Goal: Obtain resource: Download file/media

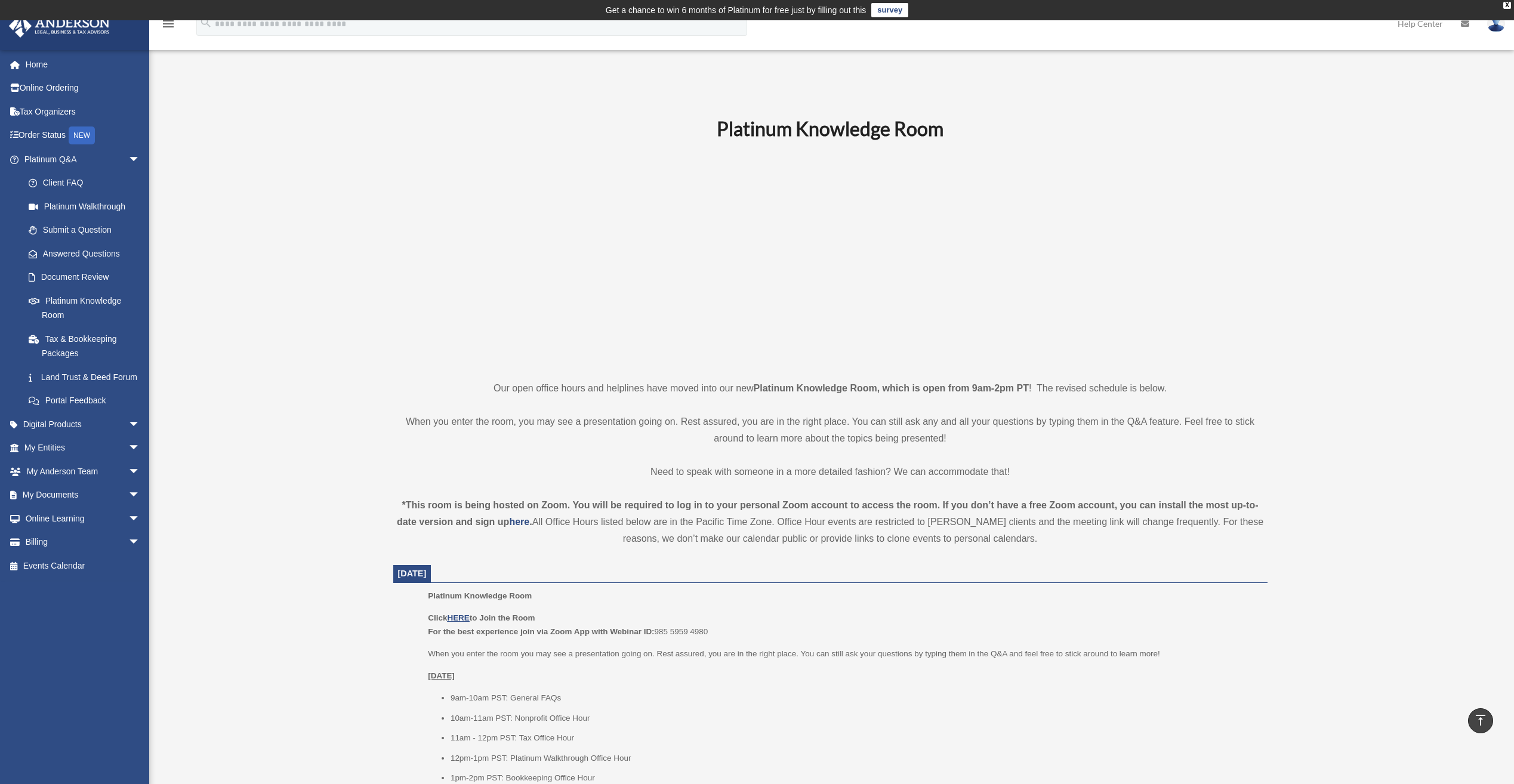
scroll to position [418, 0]
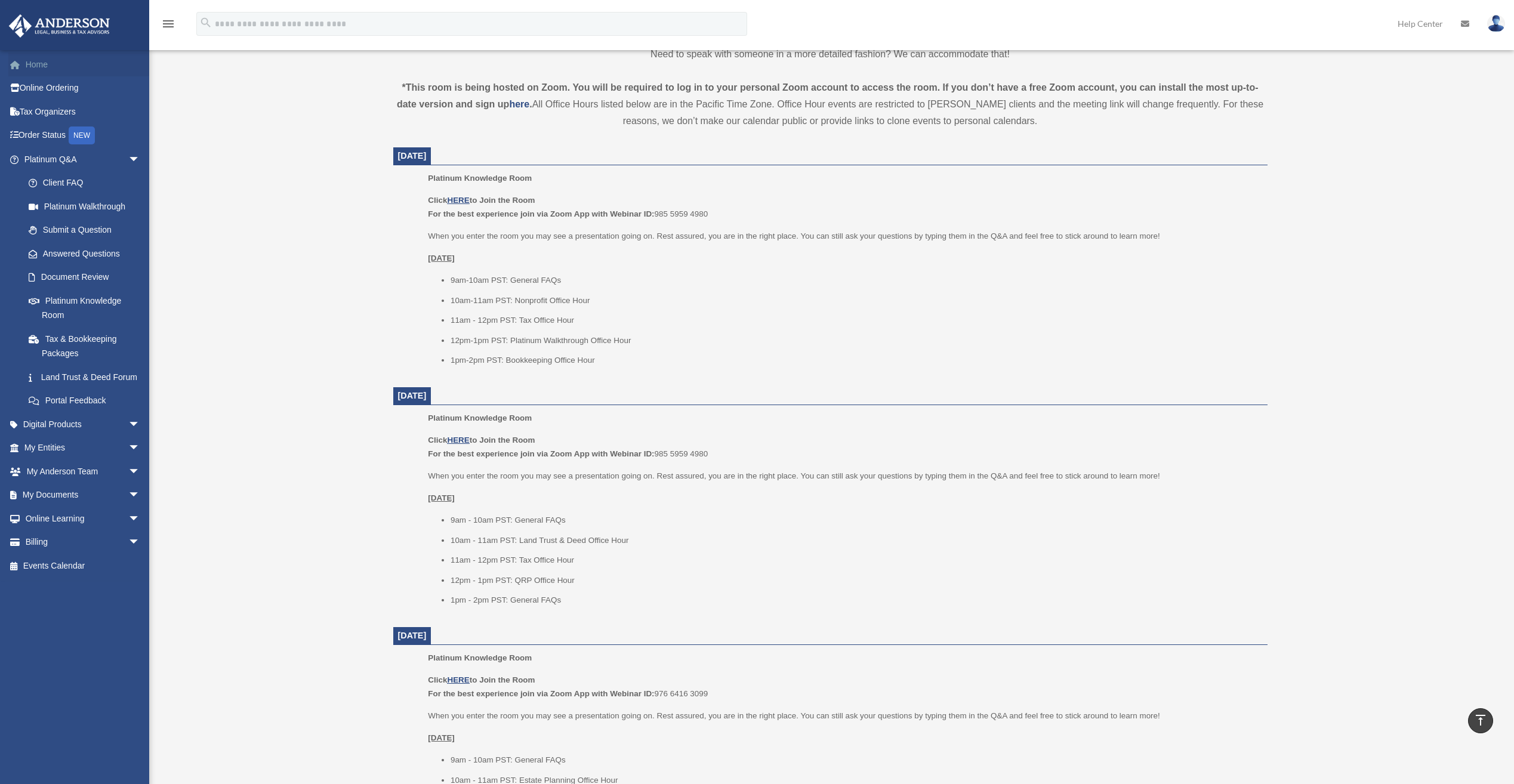
click at [39, 62] on link "Home" at bounding box center [83, 65] width 150 height 24
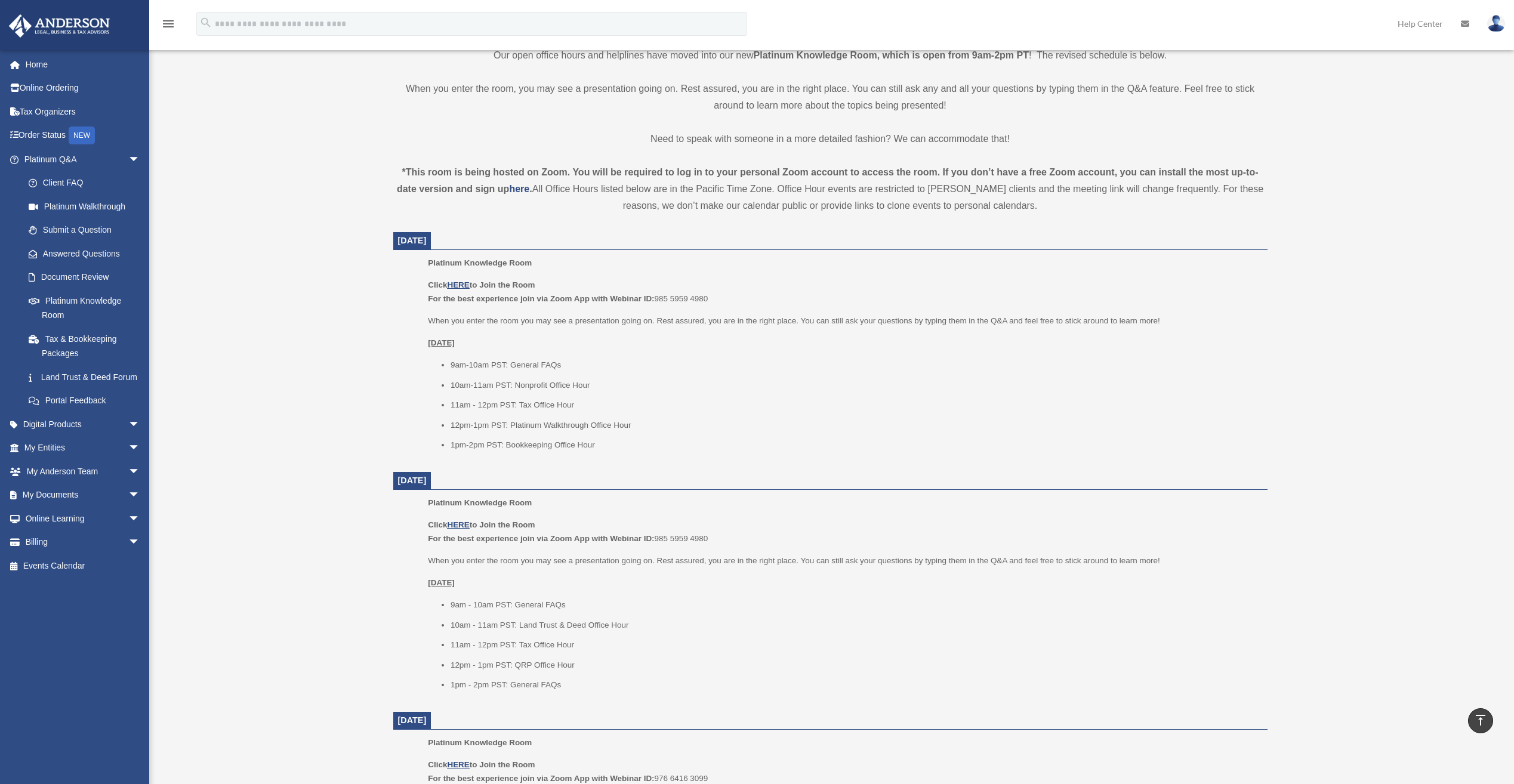
scroll to position [310, 0]
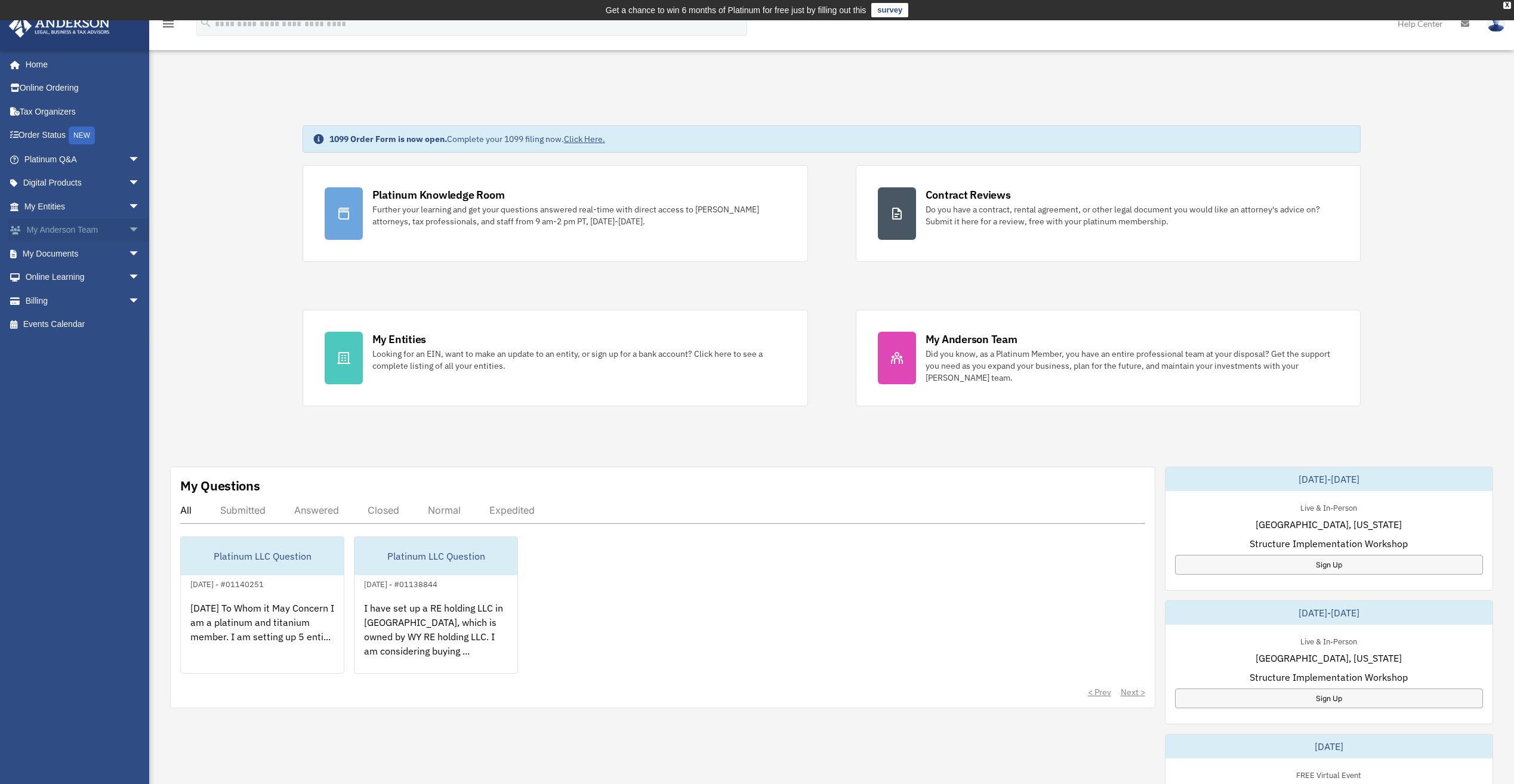
click at [128, 231] on span "arrow_drop_down" at bounding box center [140, 230] width 24 height 25
click at [109, 249] on link "My Anderson Team" at bounding box center [87, 253] width 141 height 24
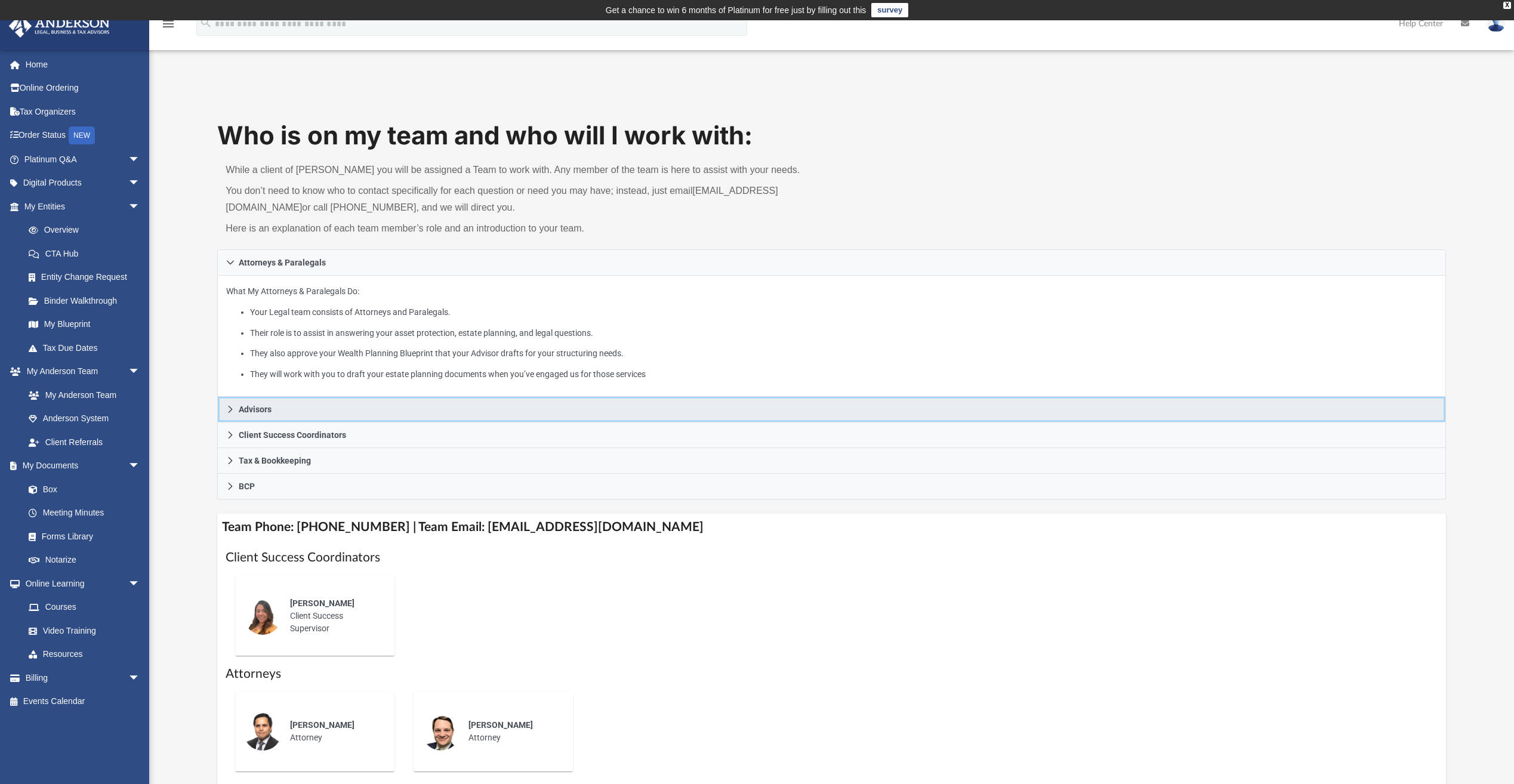
click at [234, 409] on icon at bounding box center [230, 409] width 8 height 8
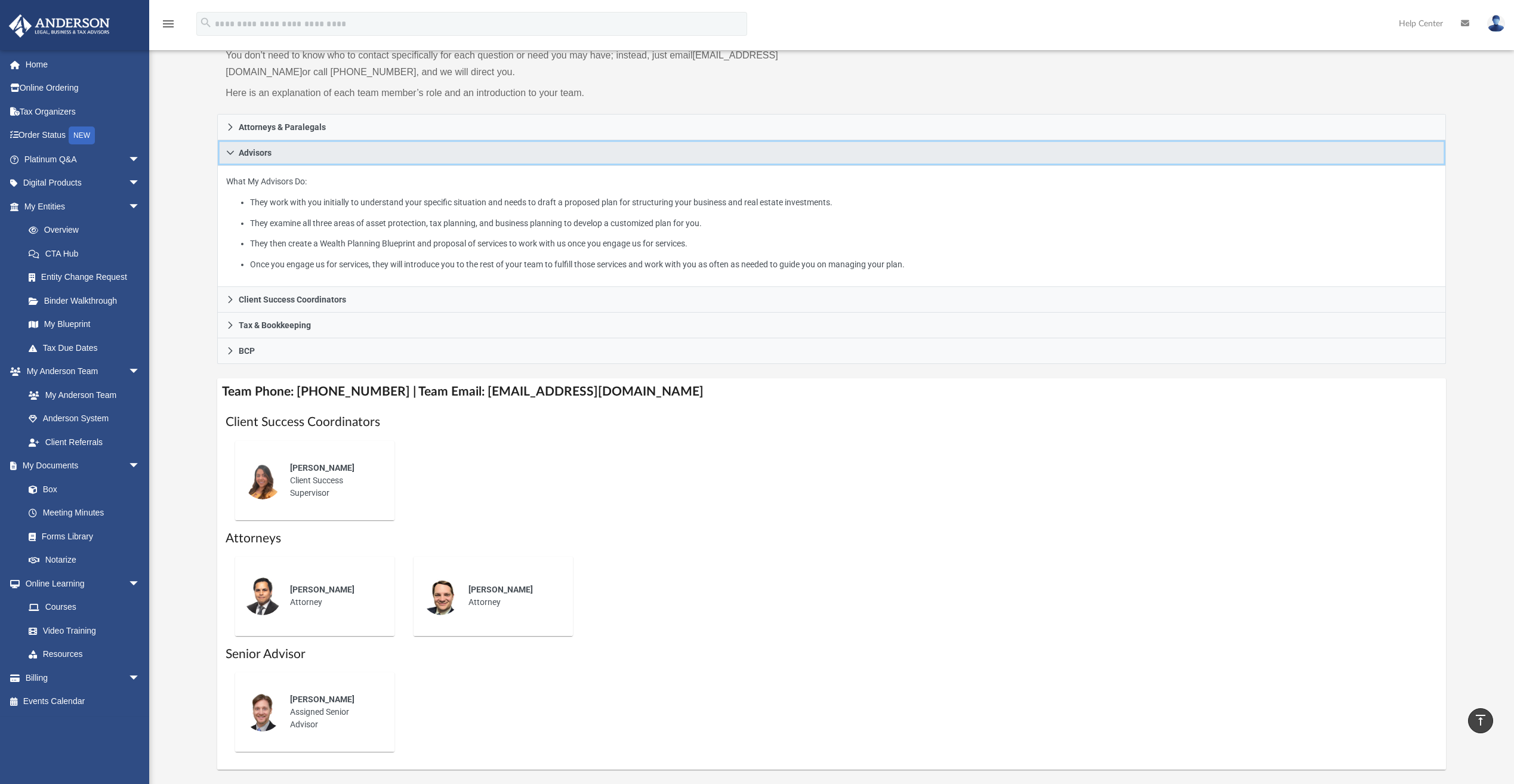
scroll to position [119, 0]
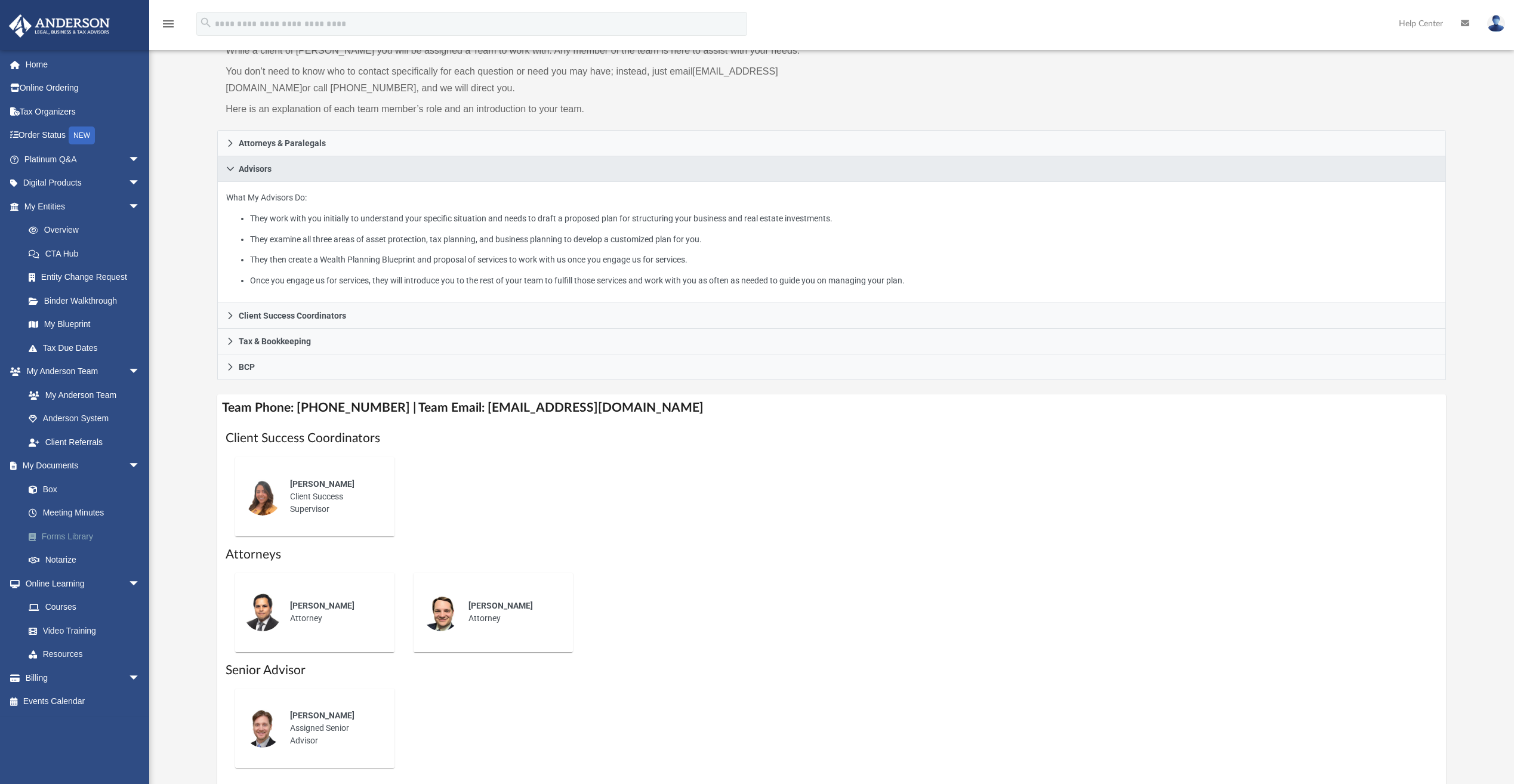
click at [86, 536] on link "Forms Library" at bounding box center [87, 536] width 141 height 24
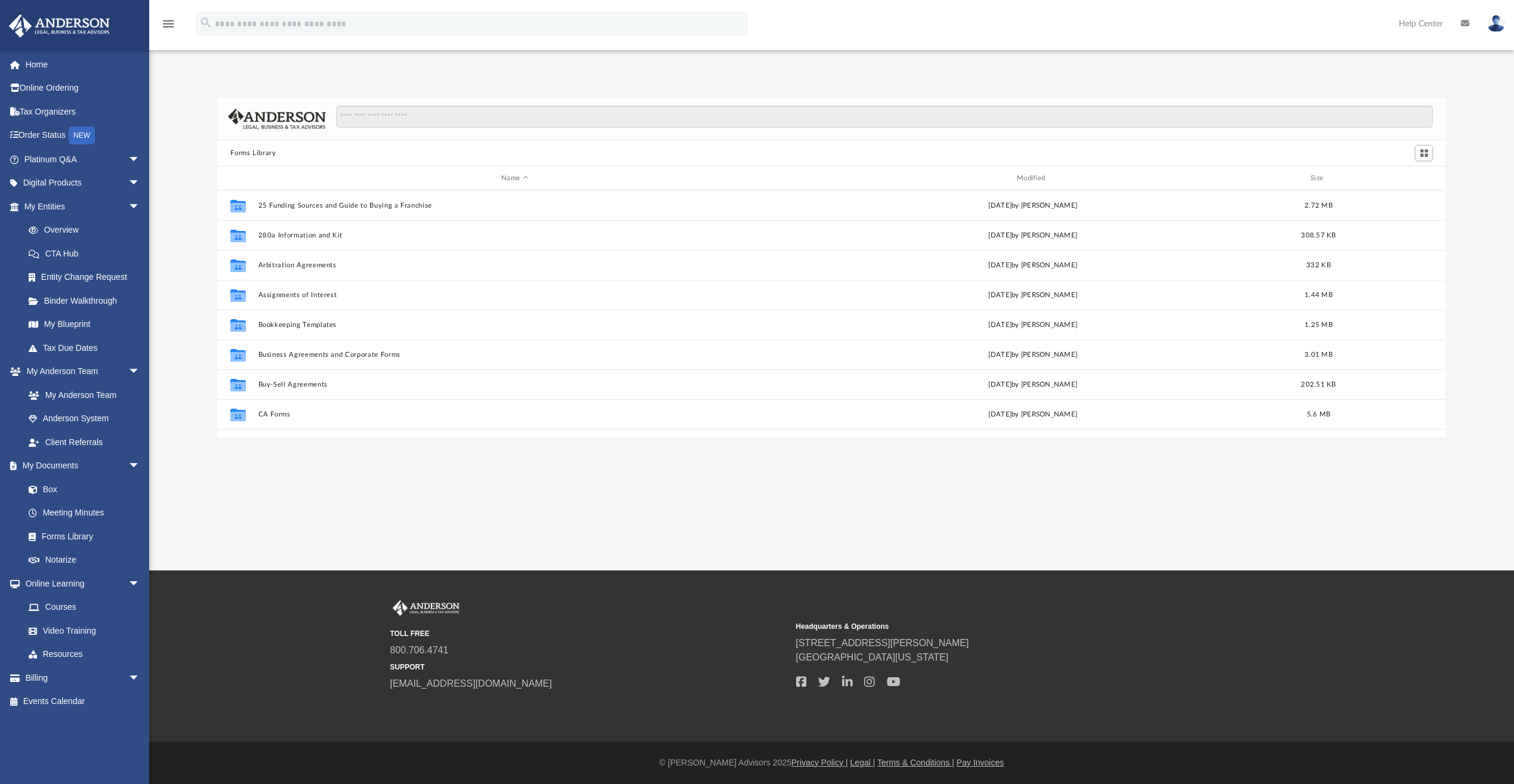
scroll to position [263, 1220]
click at [413, 116] on input "Search files and folders" at bounding box center [884, 117] width 1097 height 22
type input "**********"
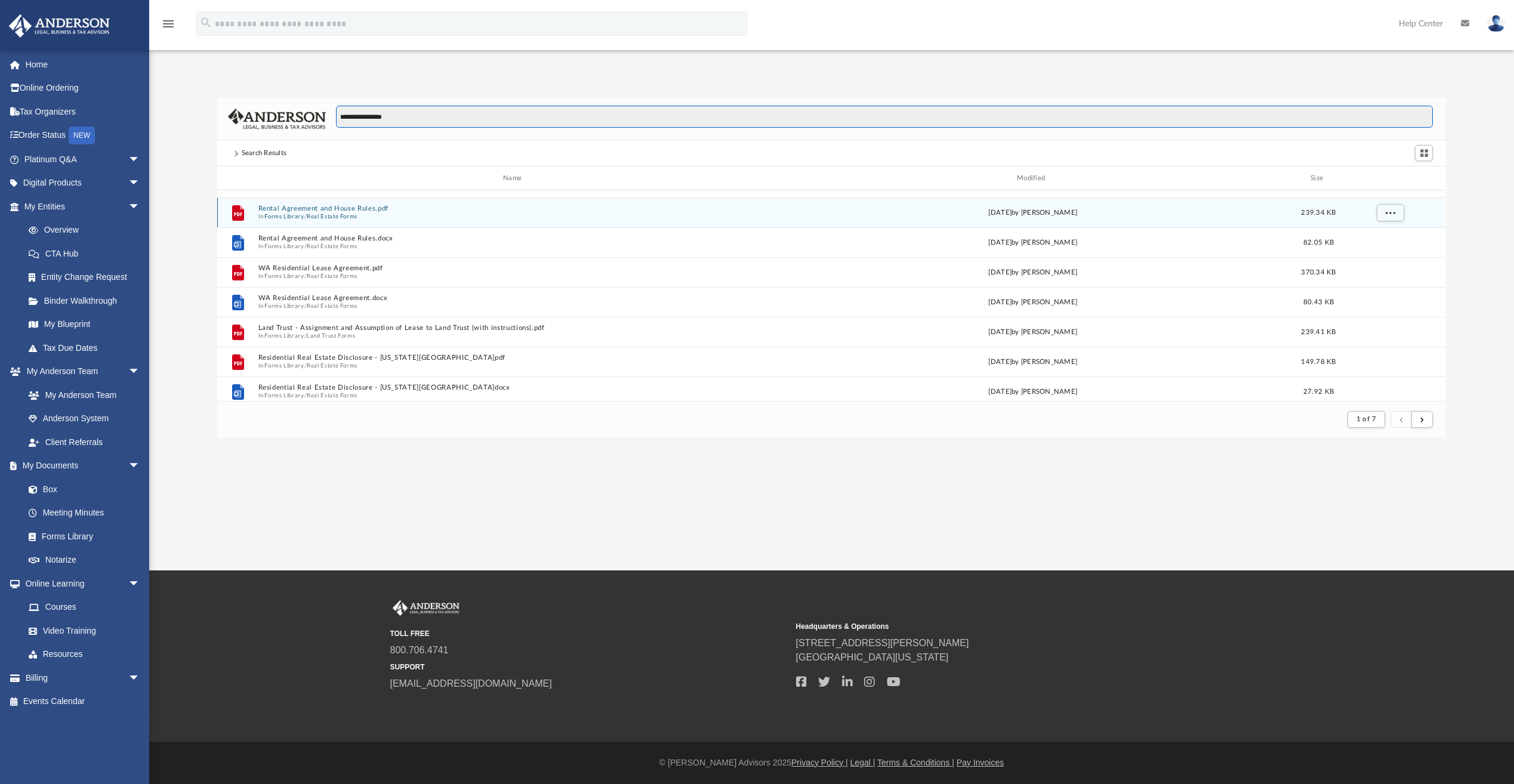
scroll to position [358, 0]
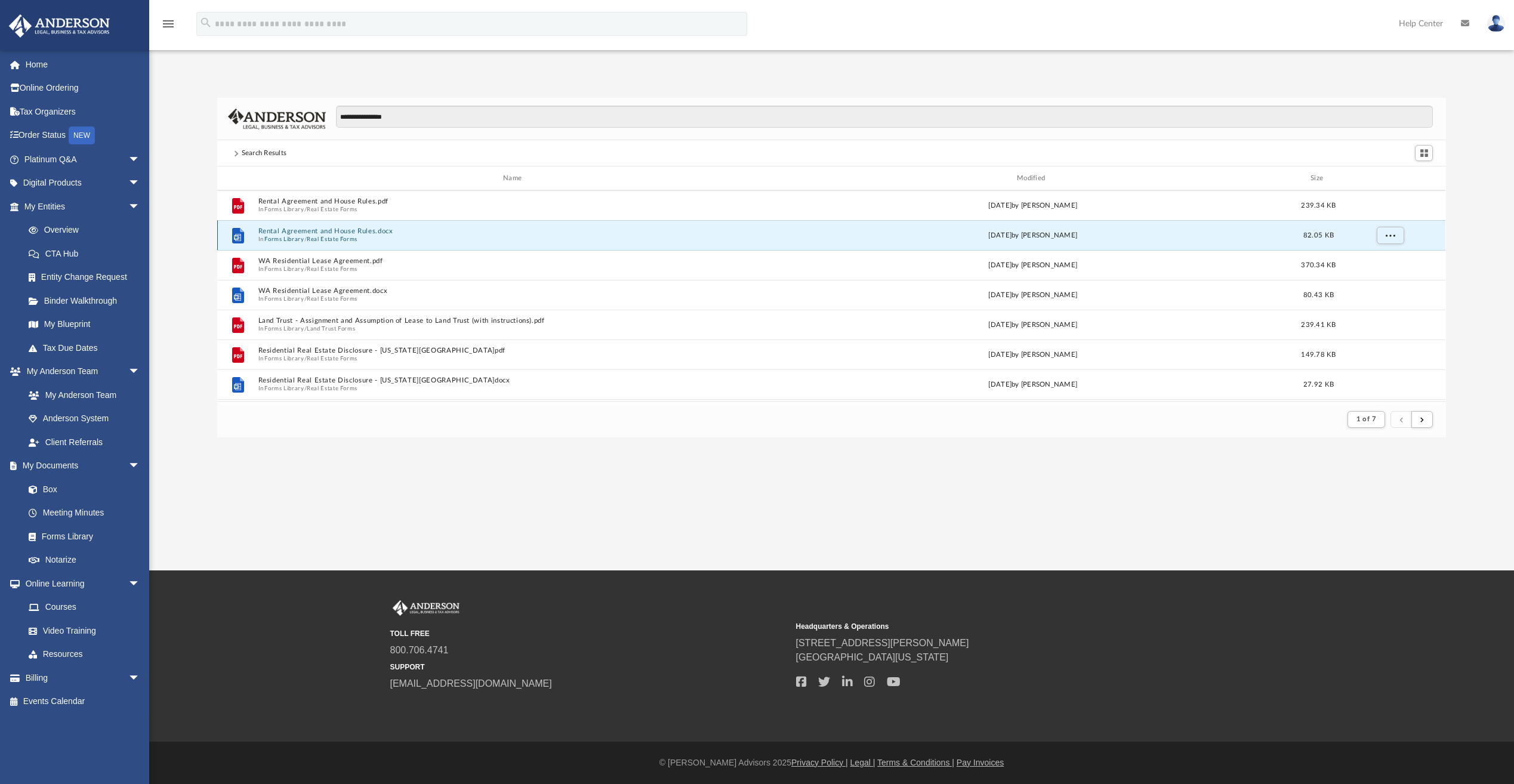
click at [359, 232] on button "Rental Agreement and House Rules.docx" at bounding box center [515, 231] width 513 height 7
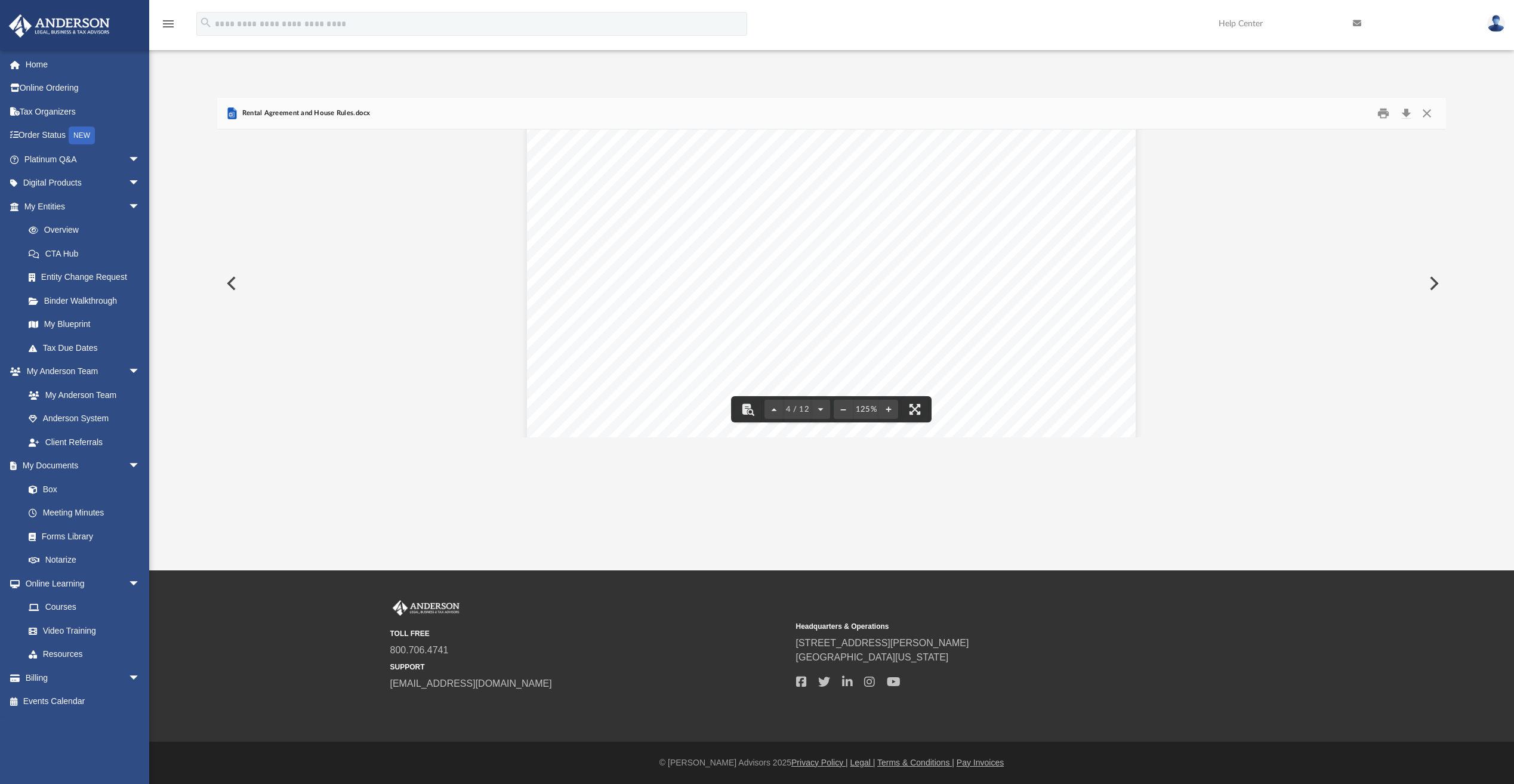
scroll to position [2565, 0]
click at [128, 158] on span "arrow_drop_down" at bounding box center [140, 159] width 24 height 25
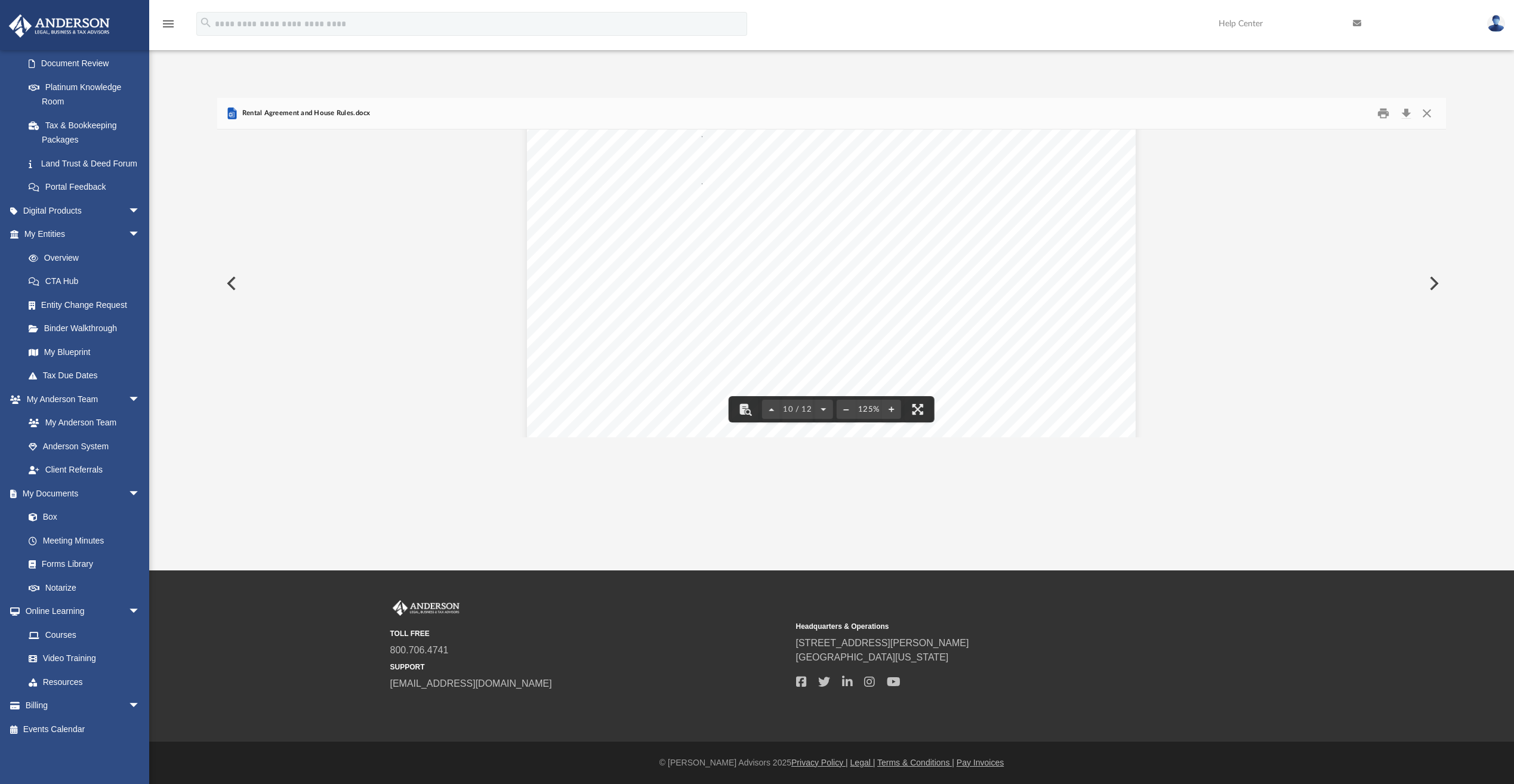
scroll to position [7686, 0]
click at [48, 517] on link "Box" at bounding box center [87, 517] width 141 height 24
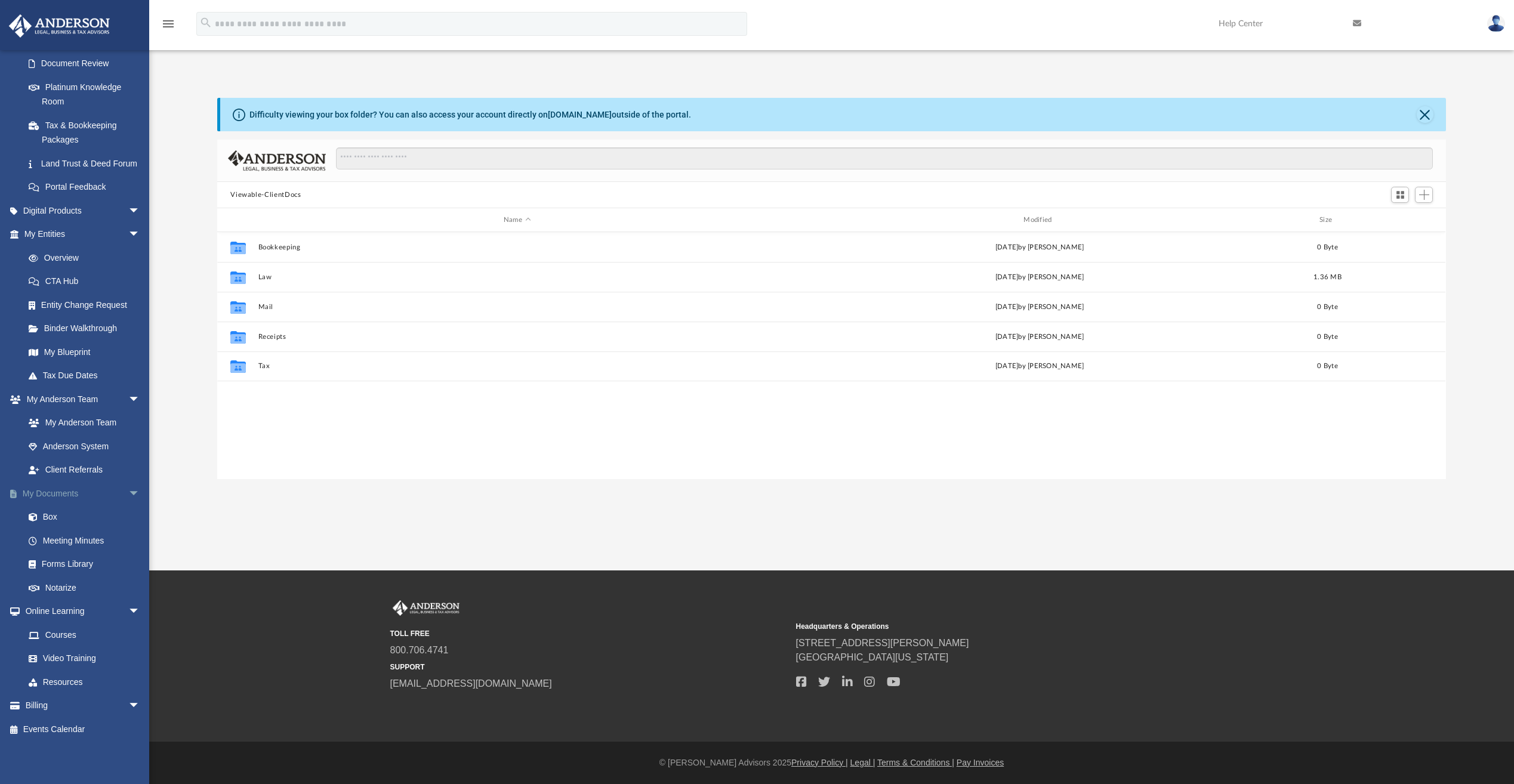
scroll to position [263, 1220]
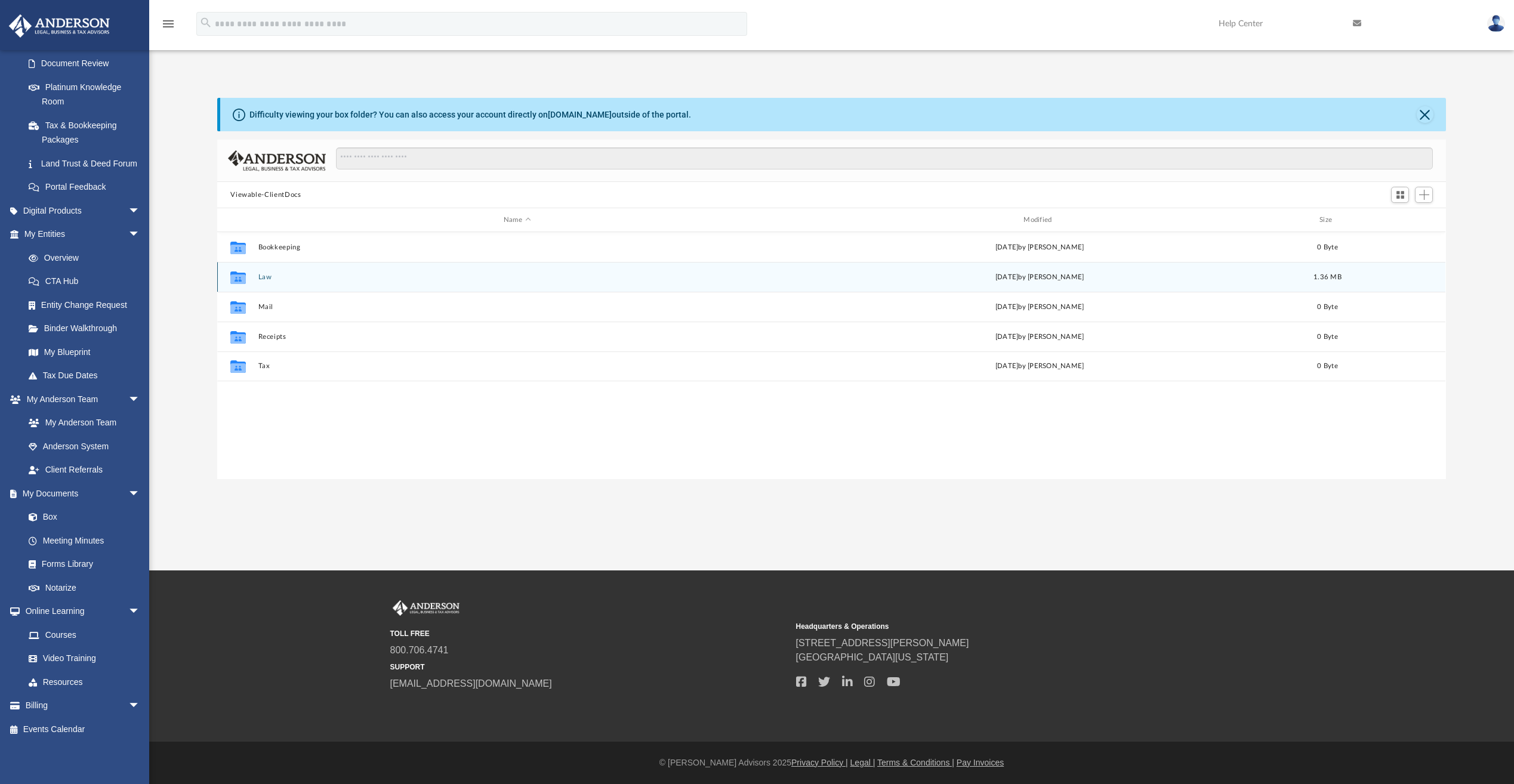
click at [236, 280] on icon "grid" at bounding box center [238, 277] width 16 height 13
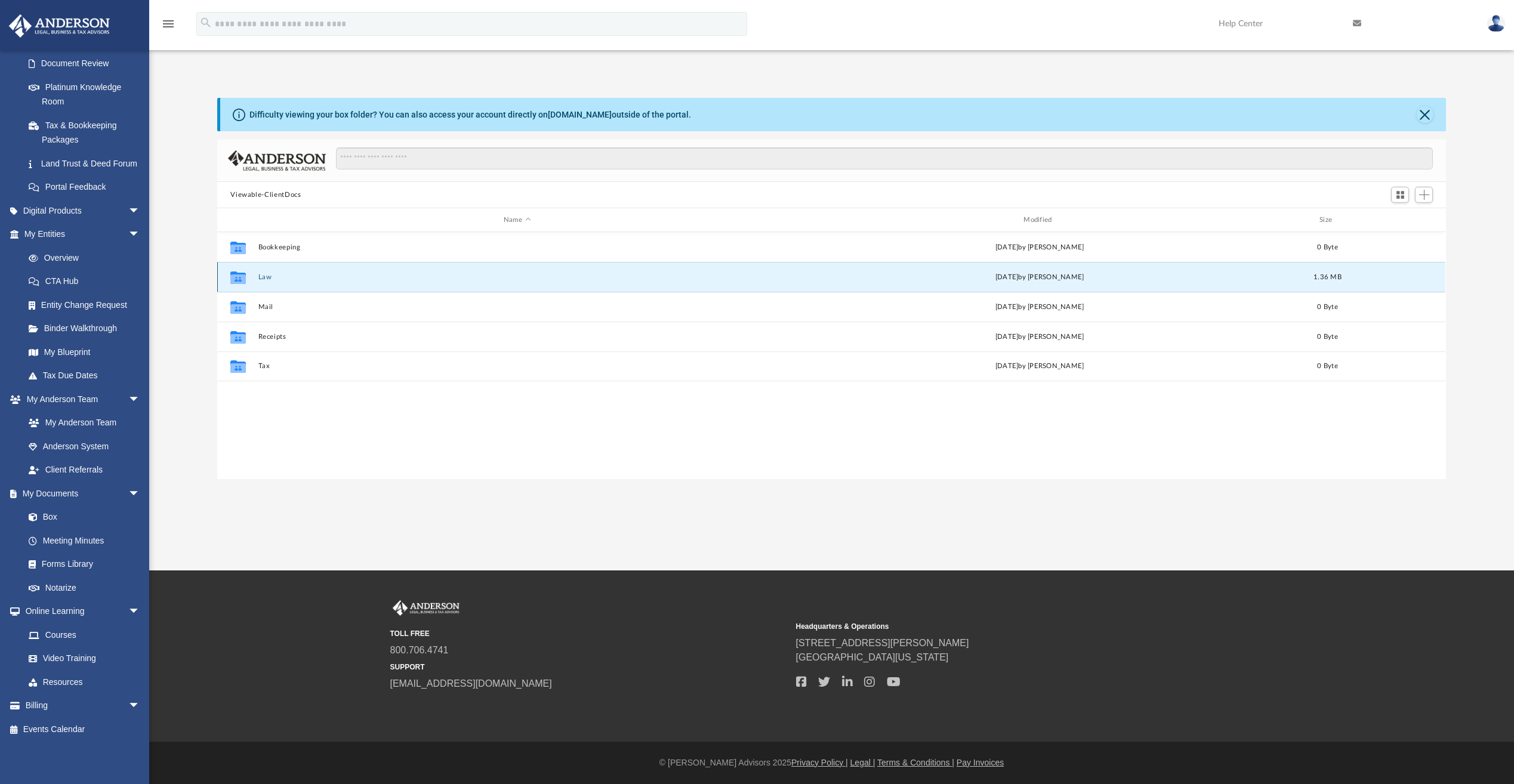
click at [241, 280] on icon "grid" at bounding box center [238, 277] width 16 height 13
click at [238, 278] on icon "grid" at bounding box center [238, 278] width 16 height 10
drag, startPoint x: 238, startPoint y: 278, endPoint x: 266, endPoint y: 281, distance: 28.2
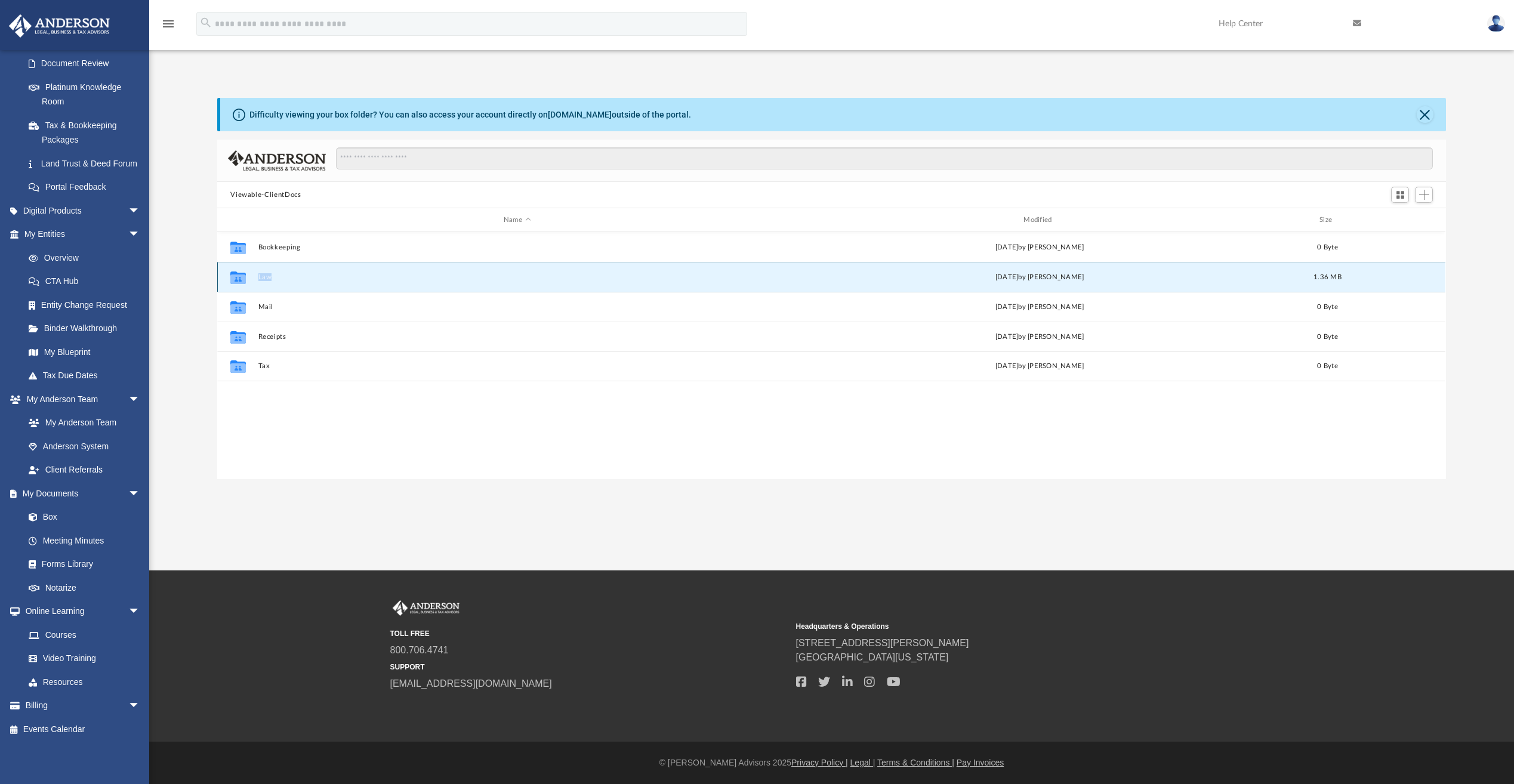
click at [266, 281] on div "Collaborated Folder Law Thu Sep 25 2025 by Mya Ford 1.36 MB" at bounding box center [831, 277] width 1228 height 30
drag, startPoint x: 266, startPoint y: 281, endPoint x: 236, endPoint y: 281, distance: 30.0
click at [236, 281] on icon "grid" at bounding box center [238, 277] width 16 height 13
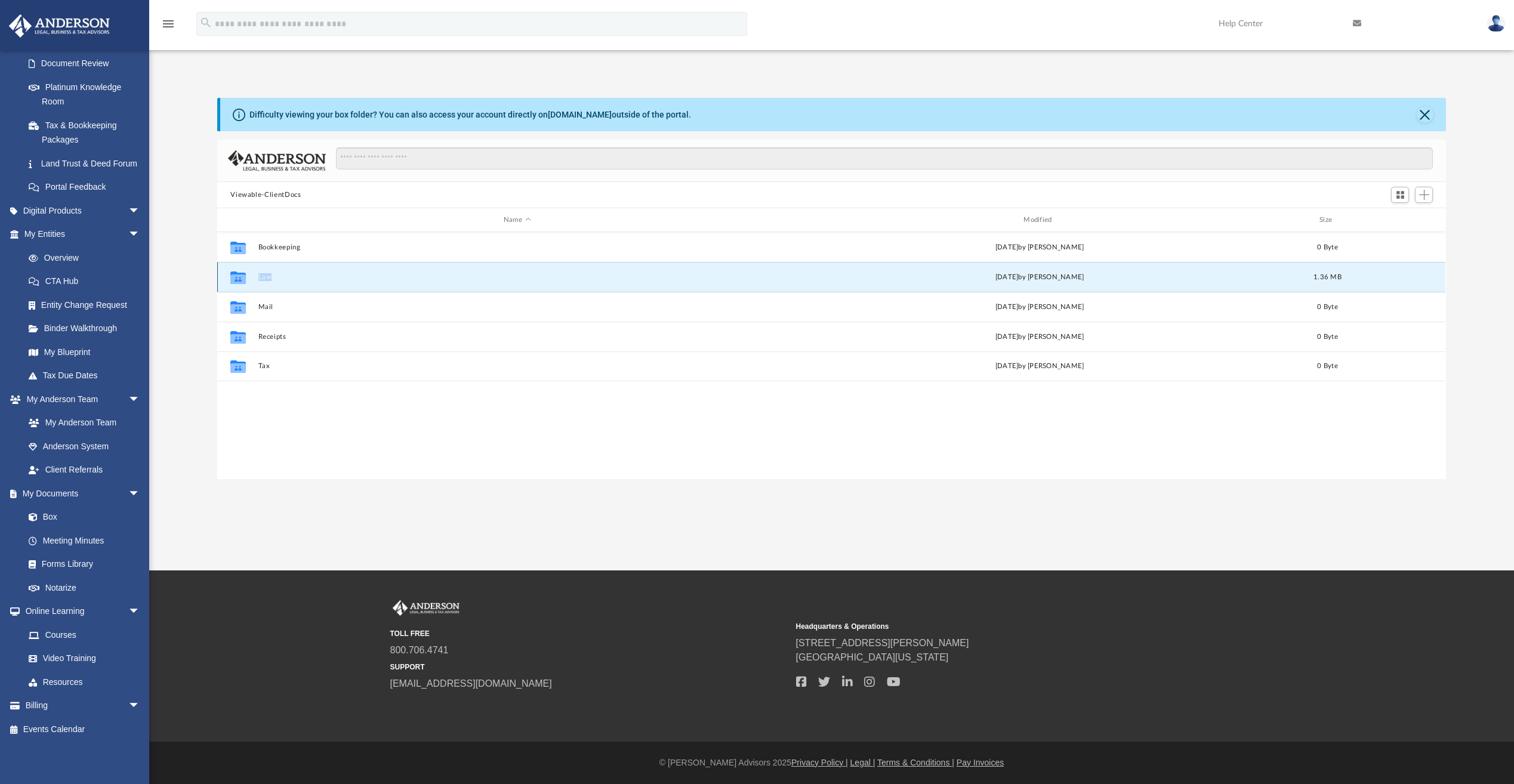
click at [238, 281] on icon "grid" at bounding box center [238, 277] width 16 height 13
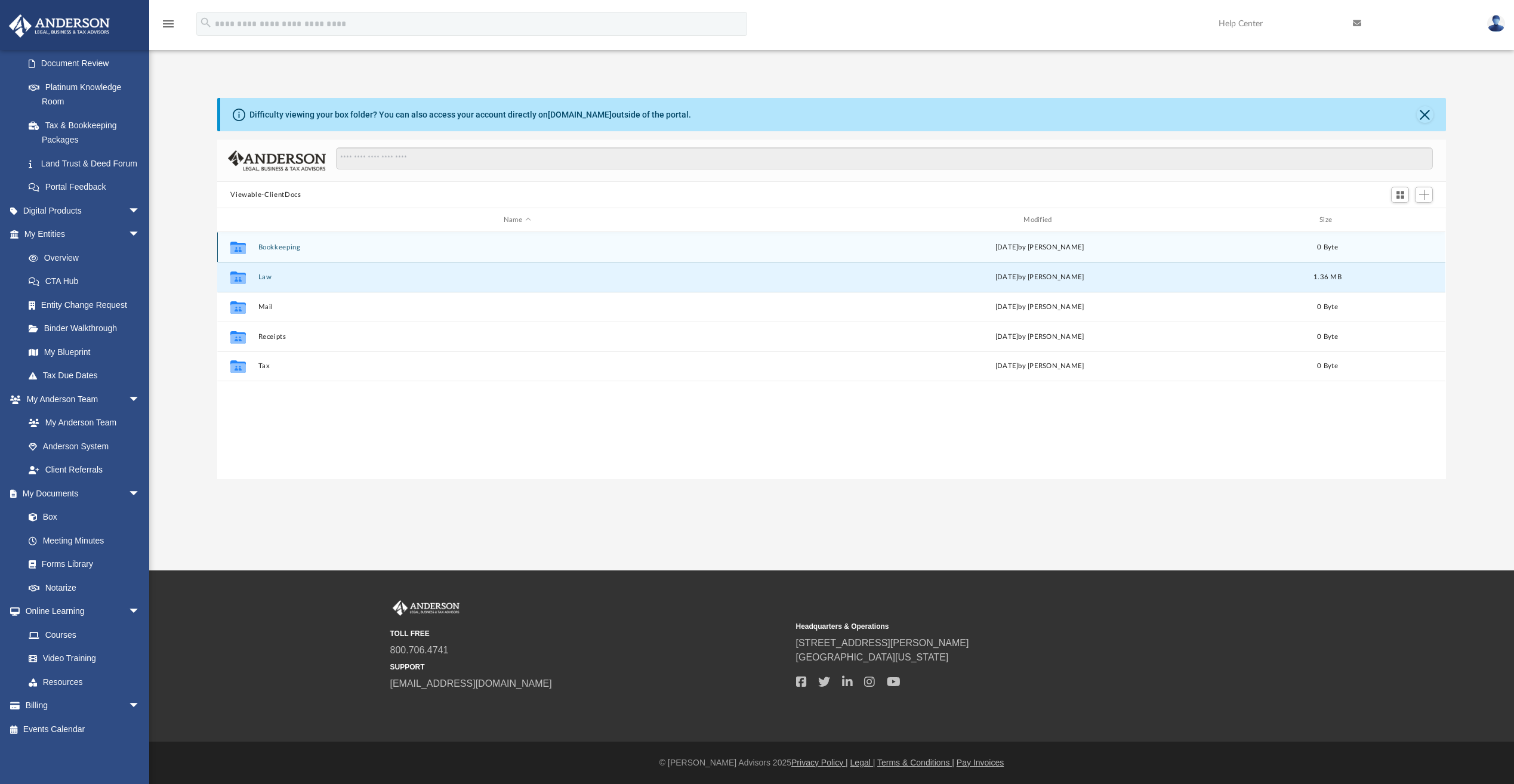
click at [241, 249] on icon "grid" at bounding box center [238, 249] width 16 height 10
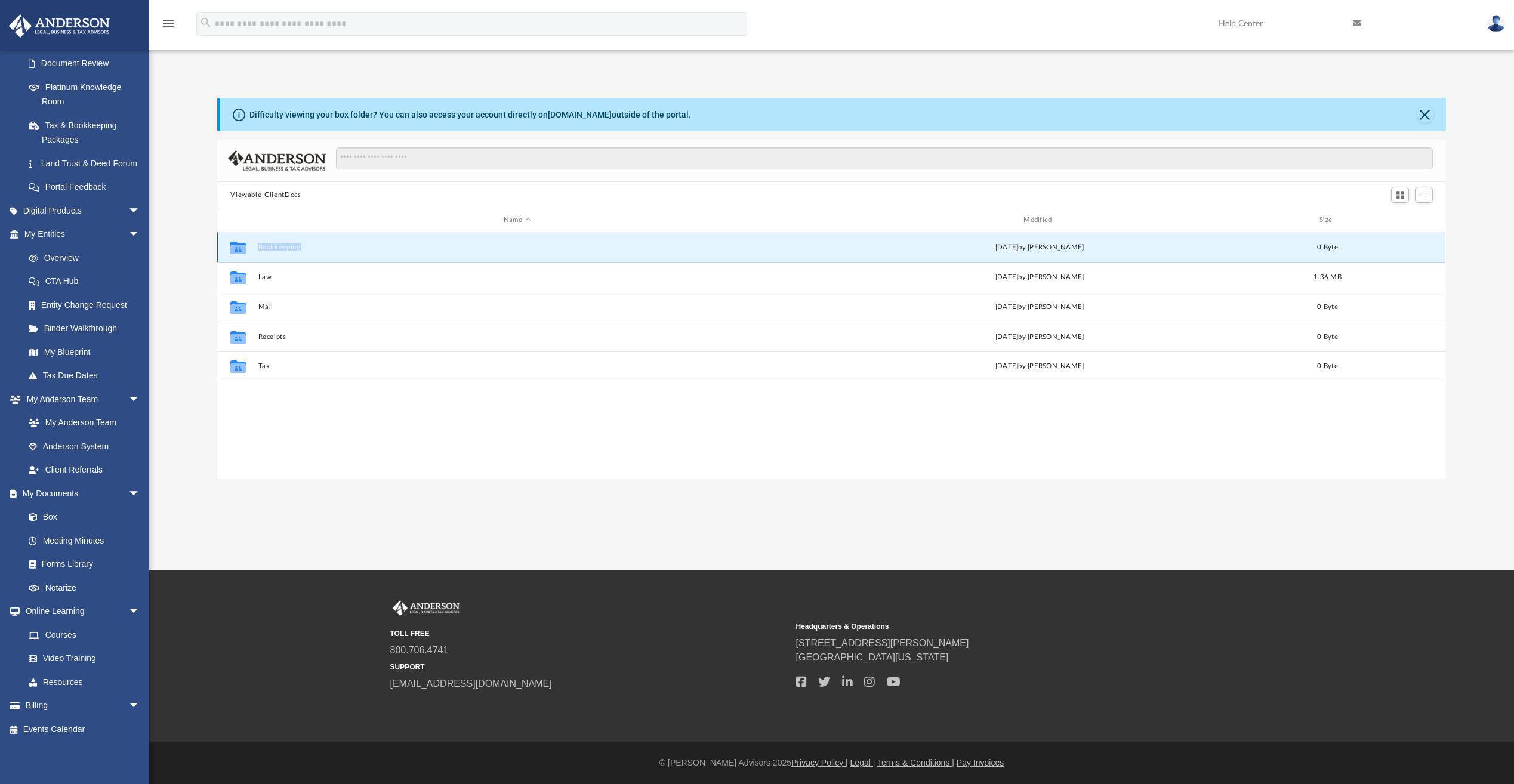
click at [241, 249] on icon "grid" at bounding box center [238, 249] width 16 height 10
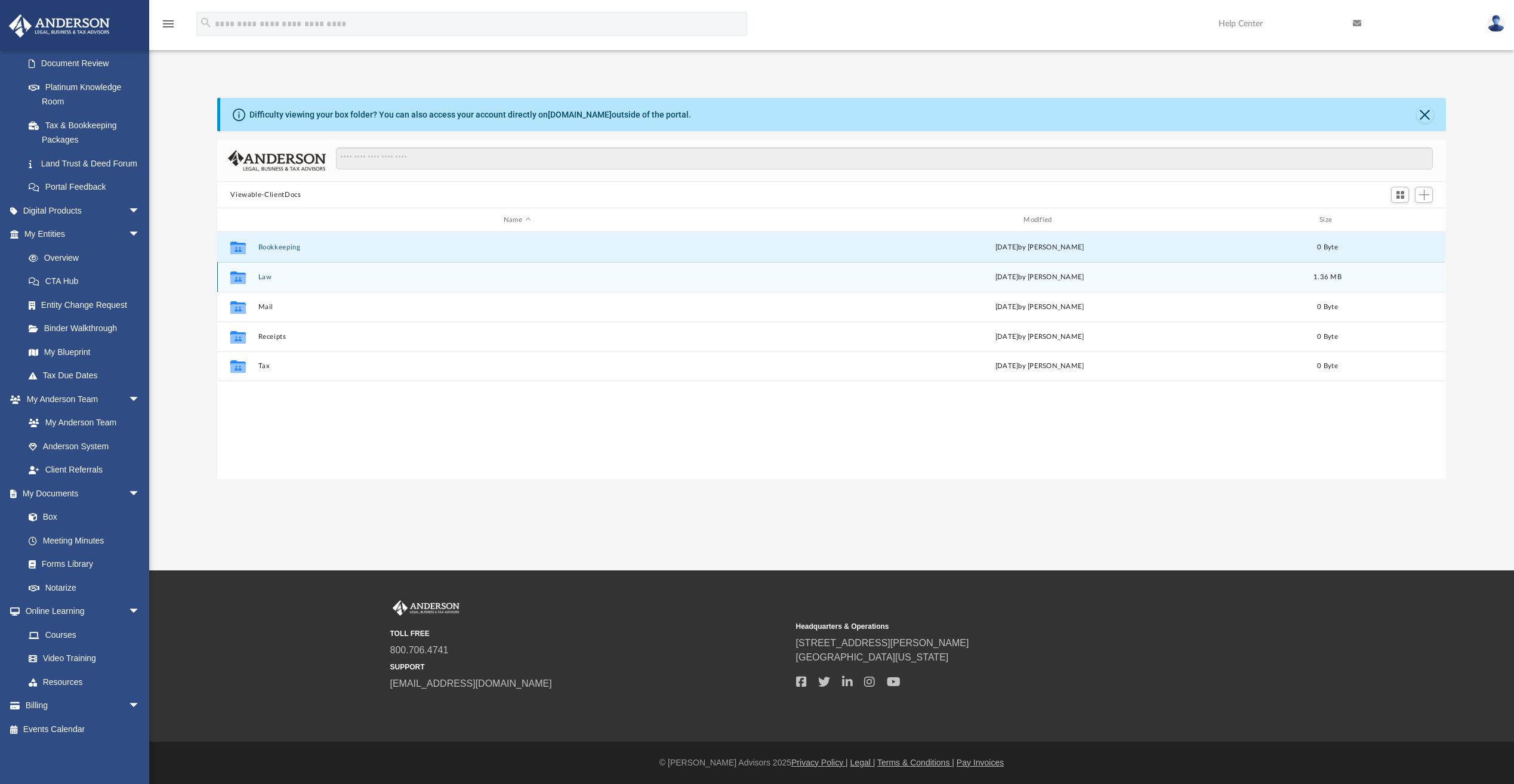
drag, startPoint x: 241, startPoint y: 249, endPoint x: 237, endPoint y: 281, distance: 32.2
click at [237, 281] on icon "grid" at bounding box center [238, 277] width 16 height 13
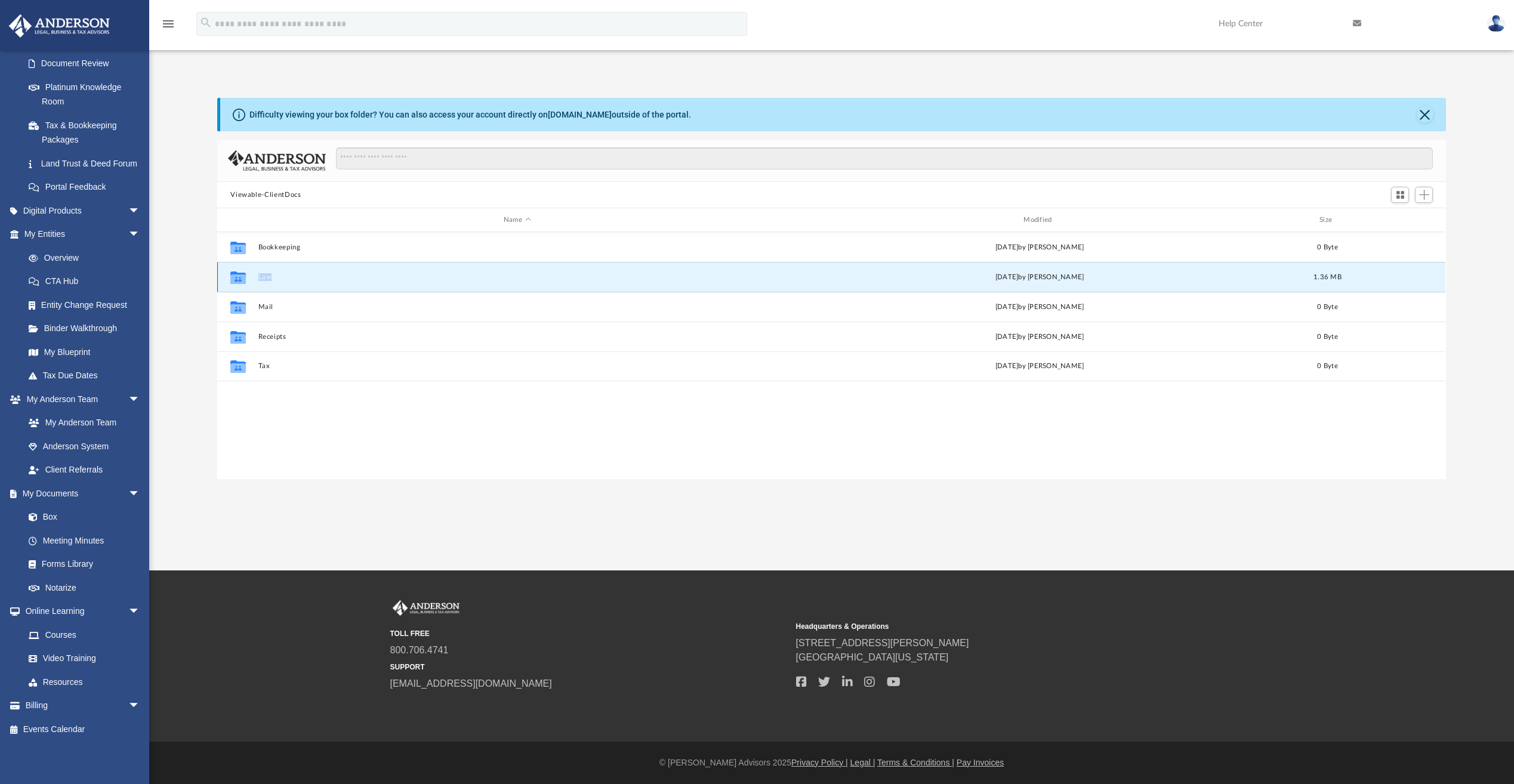
click at [237, 281] on icon "grid" at bounding box center [238, 277] width 16 height 13
drag, startPoint x: 237, startPoint y: 281, endPoint x: 206, endPoint y: 305, distance: 39.2
click at [206, 305] on div "Difficulty viewing your box folder? You can also access your account directly o…" at bounding box center [831, 288] width 1364 height 381
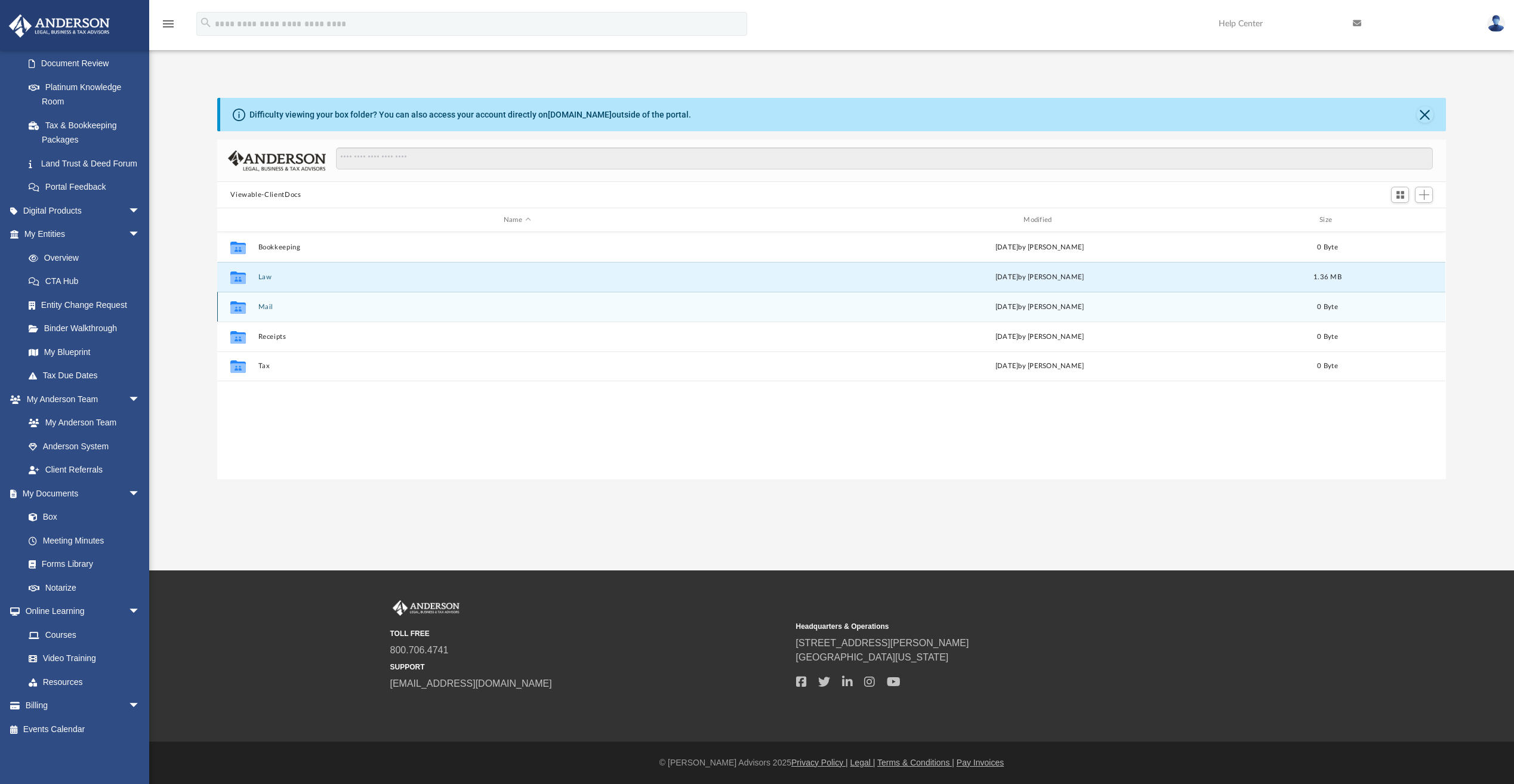
click at [238, 310] on icon "grid" at bounding box center [238, 307] width 16 height 13
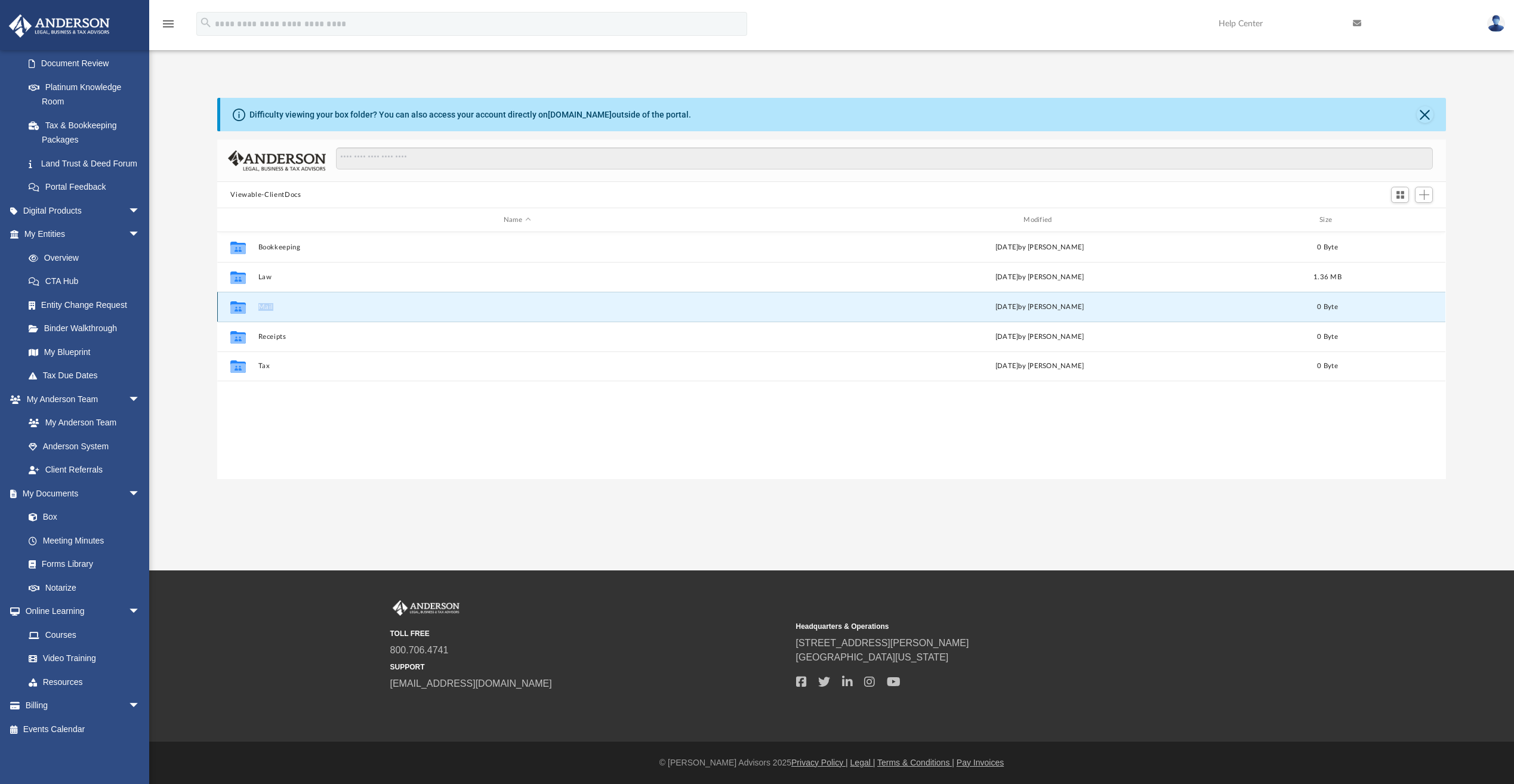
click at [238, 310] on icon "grid" at bounding box center [238, 307] width 16 height 13
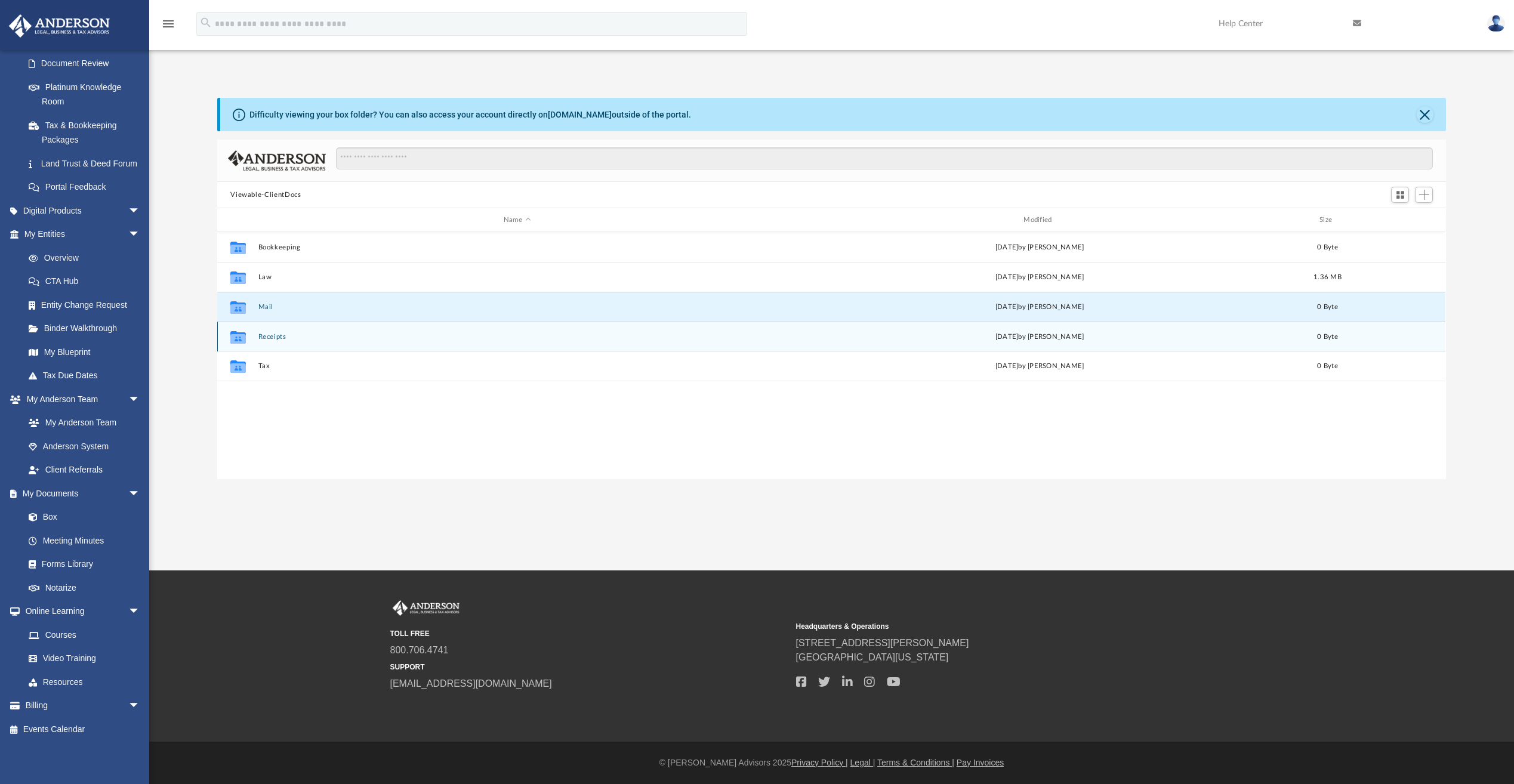
drag, startPoint x: 238, startPoint y: 310, endPoint x: 241, endPoint y: 337, distance: 27.2
click at [241, 336] on icon "grid" at bounding box center [238, 338] width 16 height 10
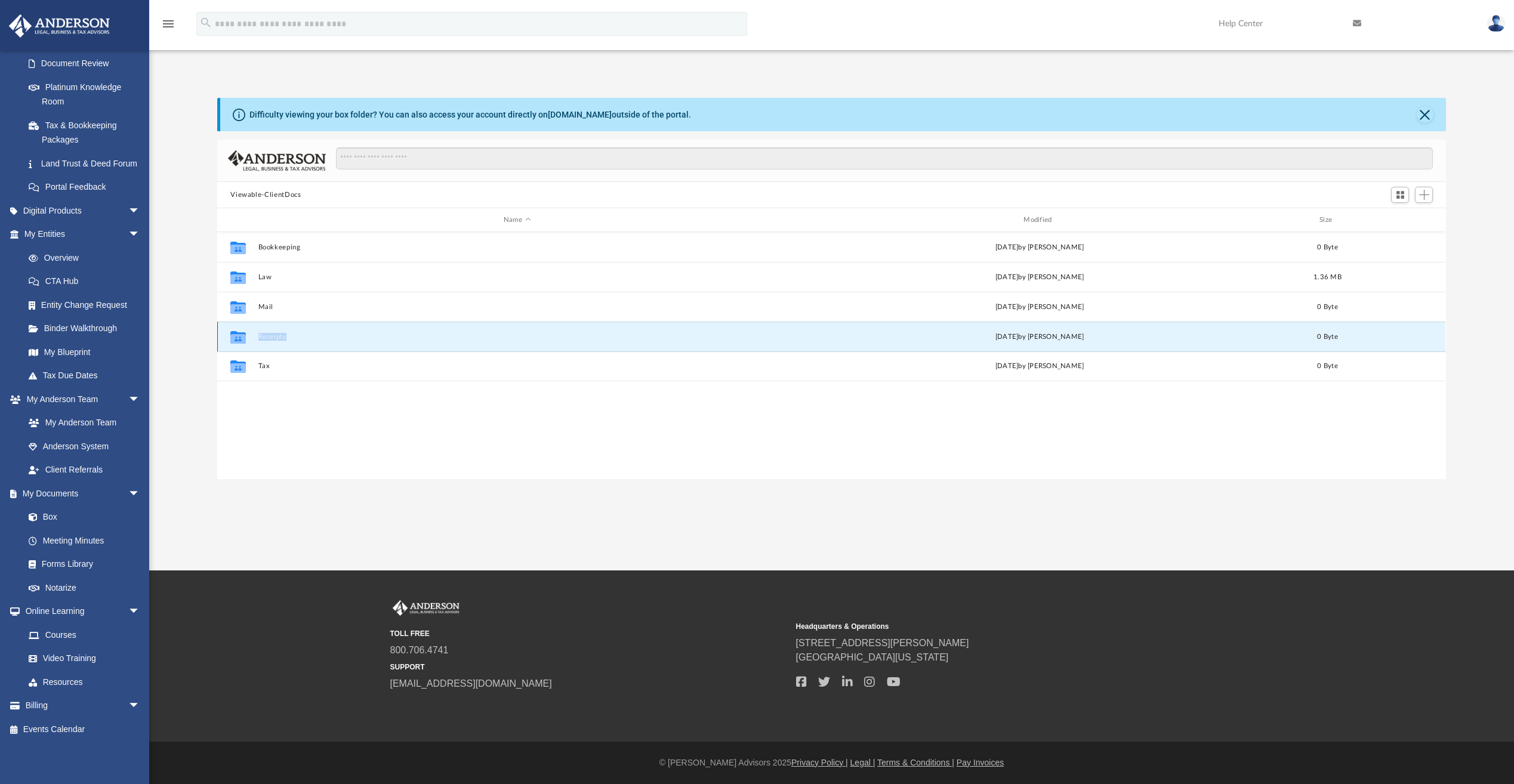
click at [241, 337] on icon "grid" at bounding box center [238, 338] width 16 height 10
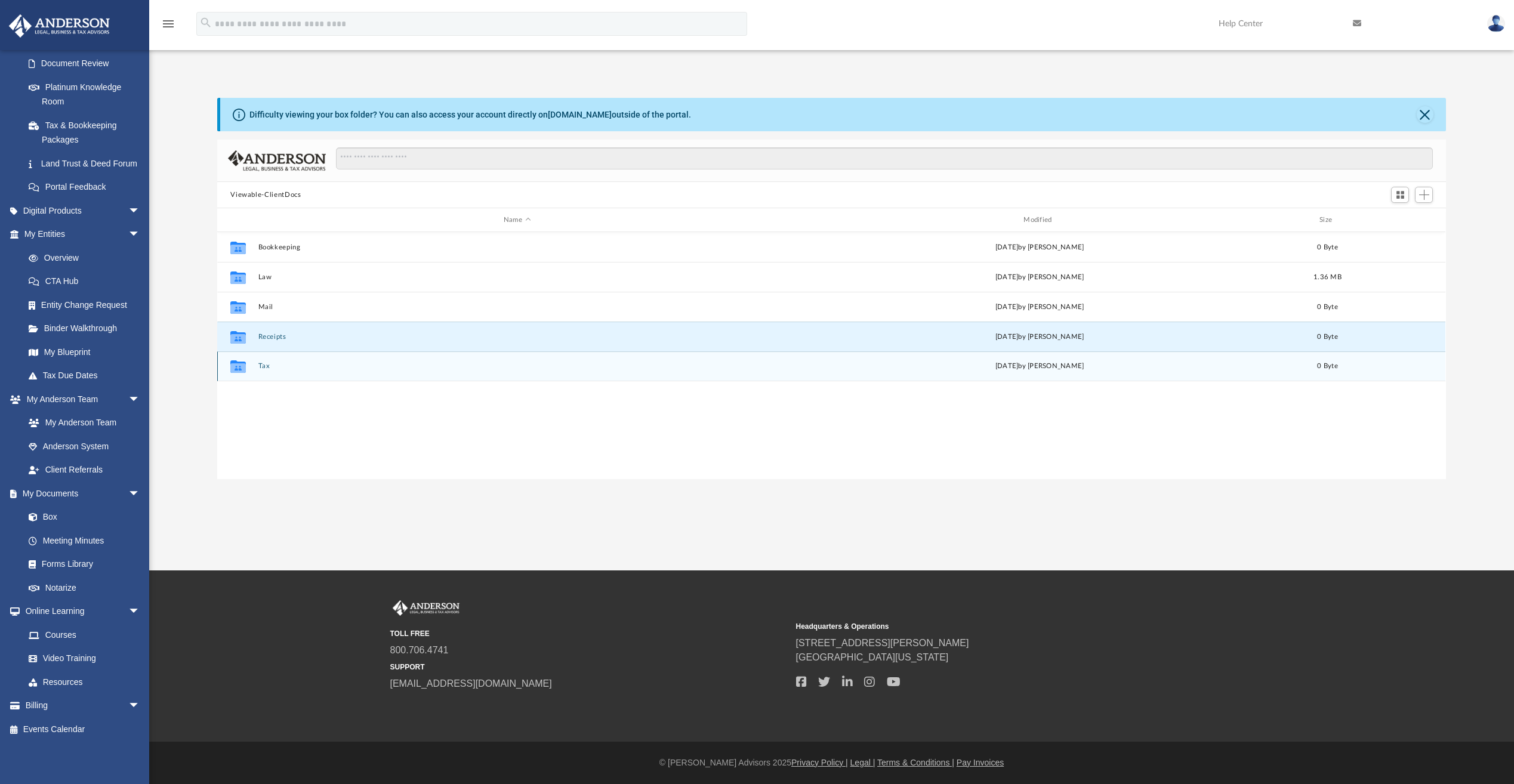
drag, startPoint x: 241, startPoint y: 337, endPoint x: 238, endPoint y: 368, distance: 31.1
click at [238, 368] on icon "grid" at bounding box center [238, 368] width 16 height 10
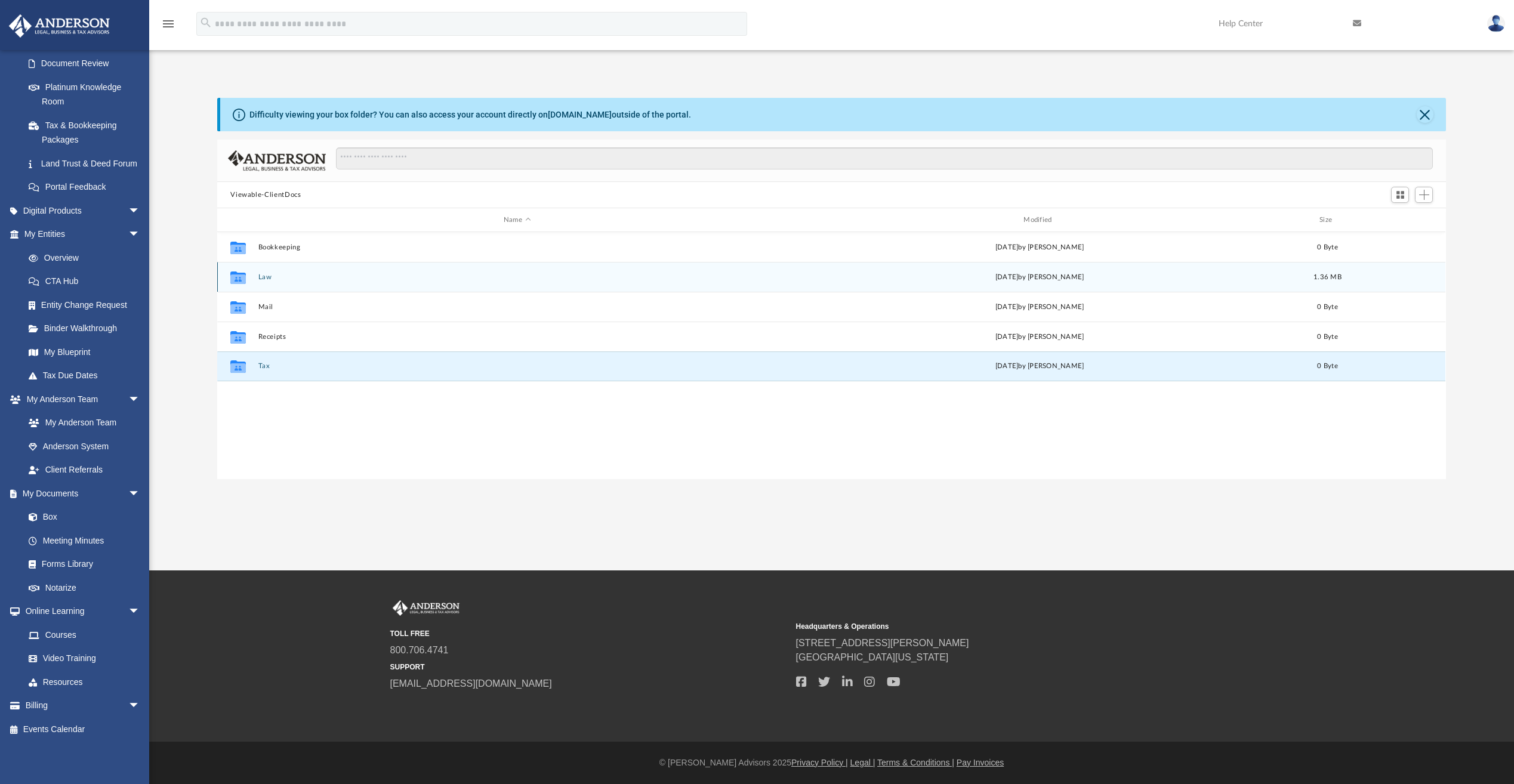
click at [235, 280] on icon "grid" at bounding box center [238, 277] width 16 height 13
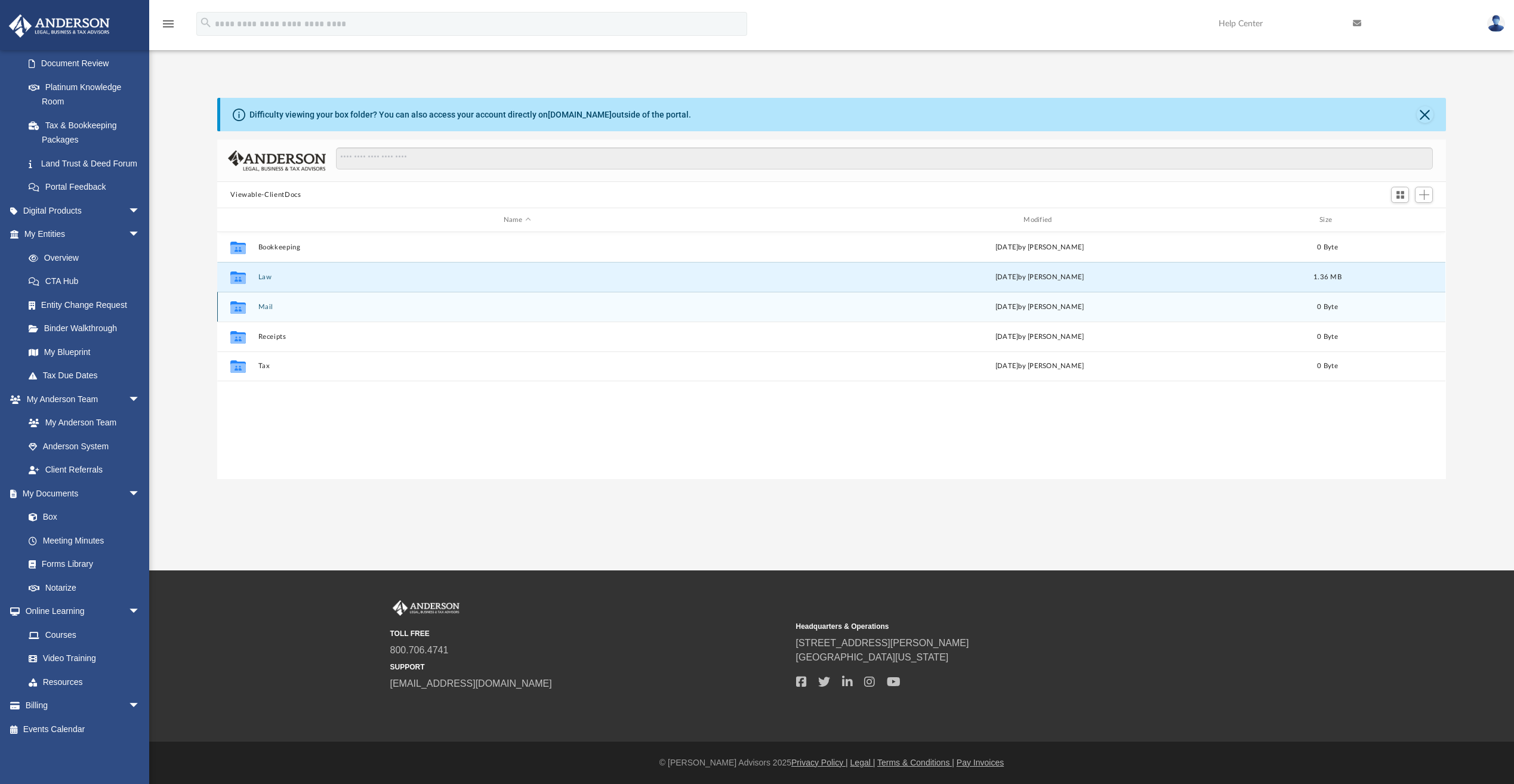
click at [235, 309] on icon "grid" at bounding box center [238, 308] width 16 height 10
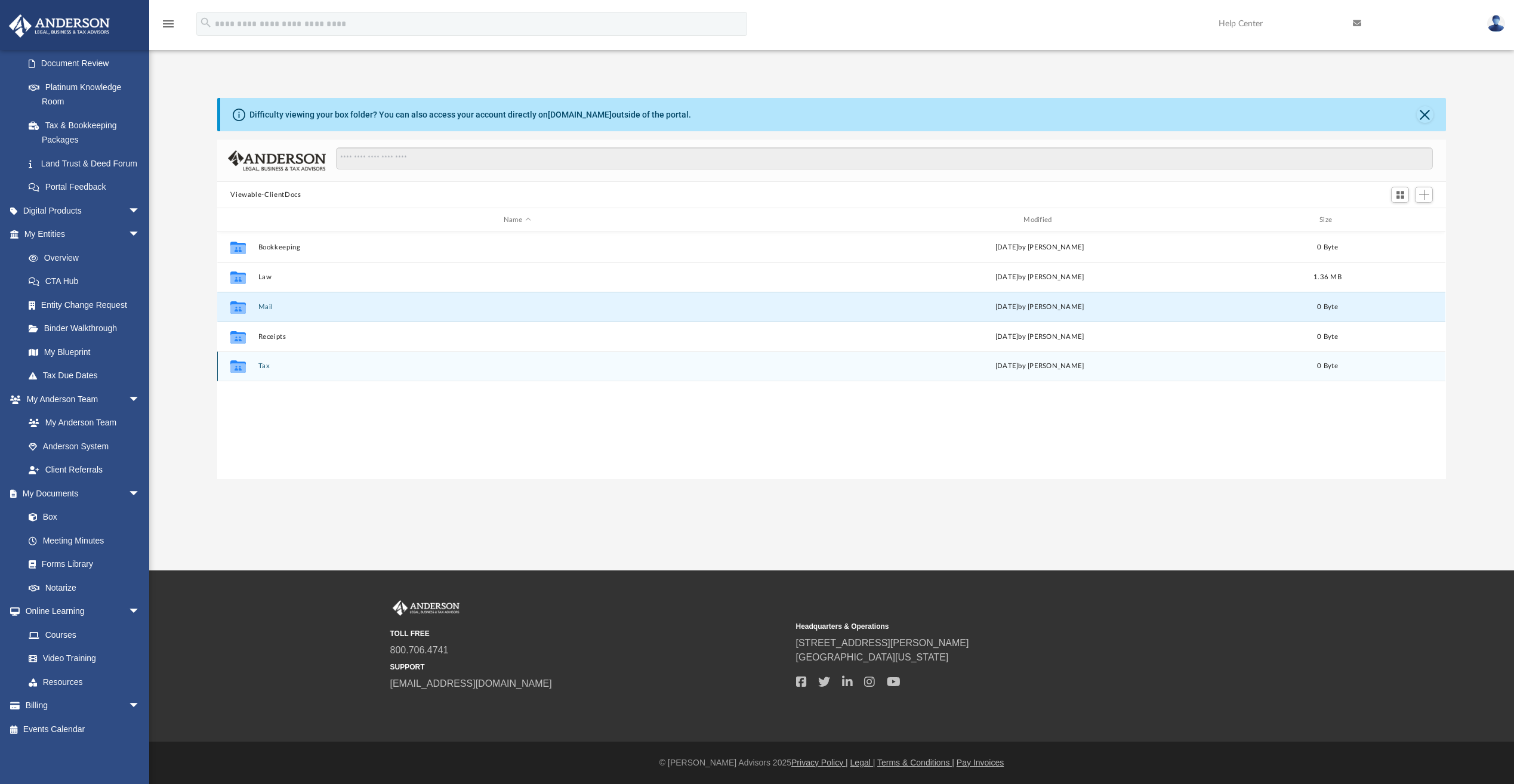
click at [235, 368] on icon "grid" at bounding box center [238, 368] width 16 height 10
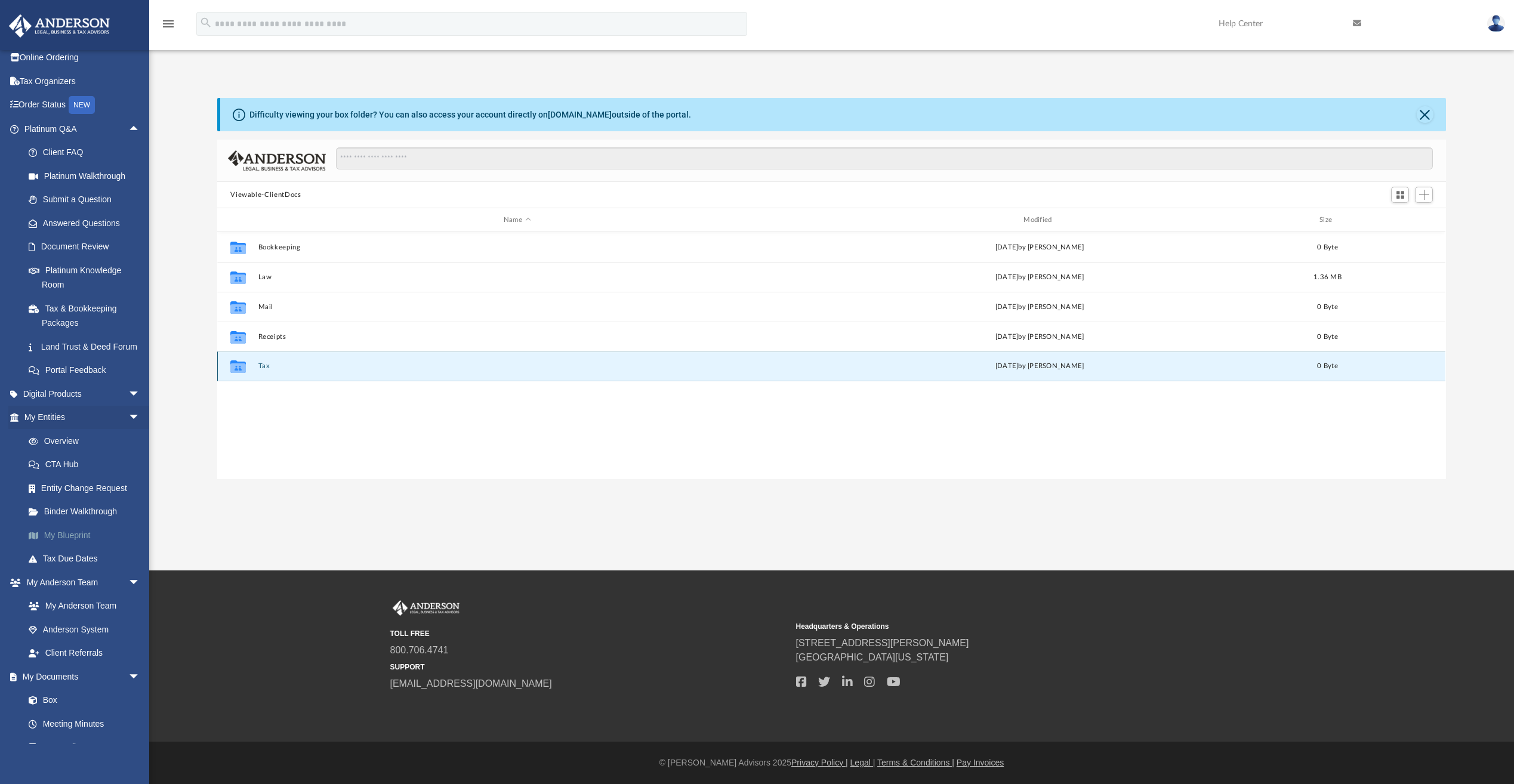
scroll to position [0, 0]
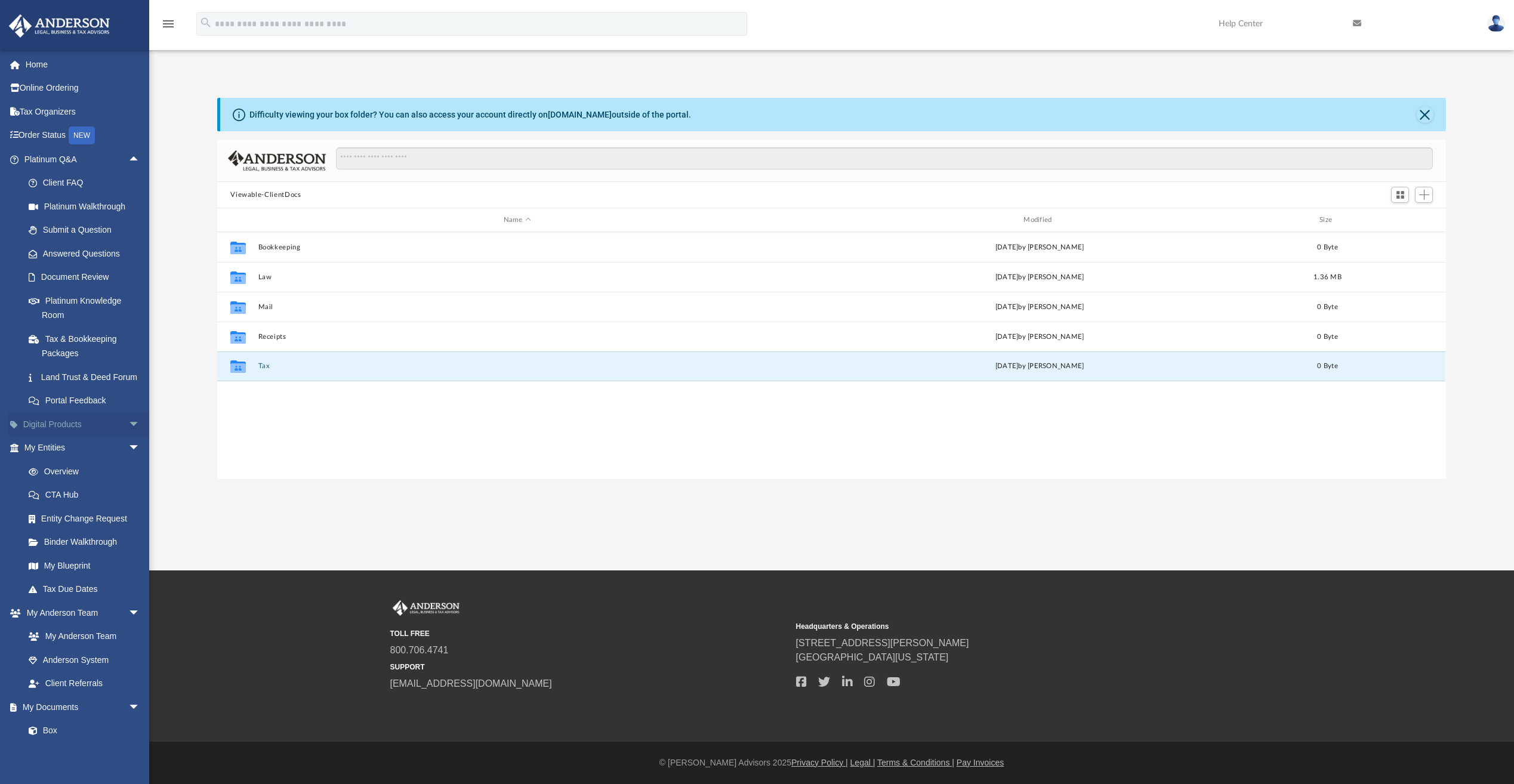
click at [128, 435] on span "arrow_drop_down" at bounding box center [140, 424] width 24 height 25
click at [46, 138] on link "Order Status NEW" at bounding box center [83, 136] width 150 height 25
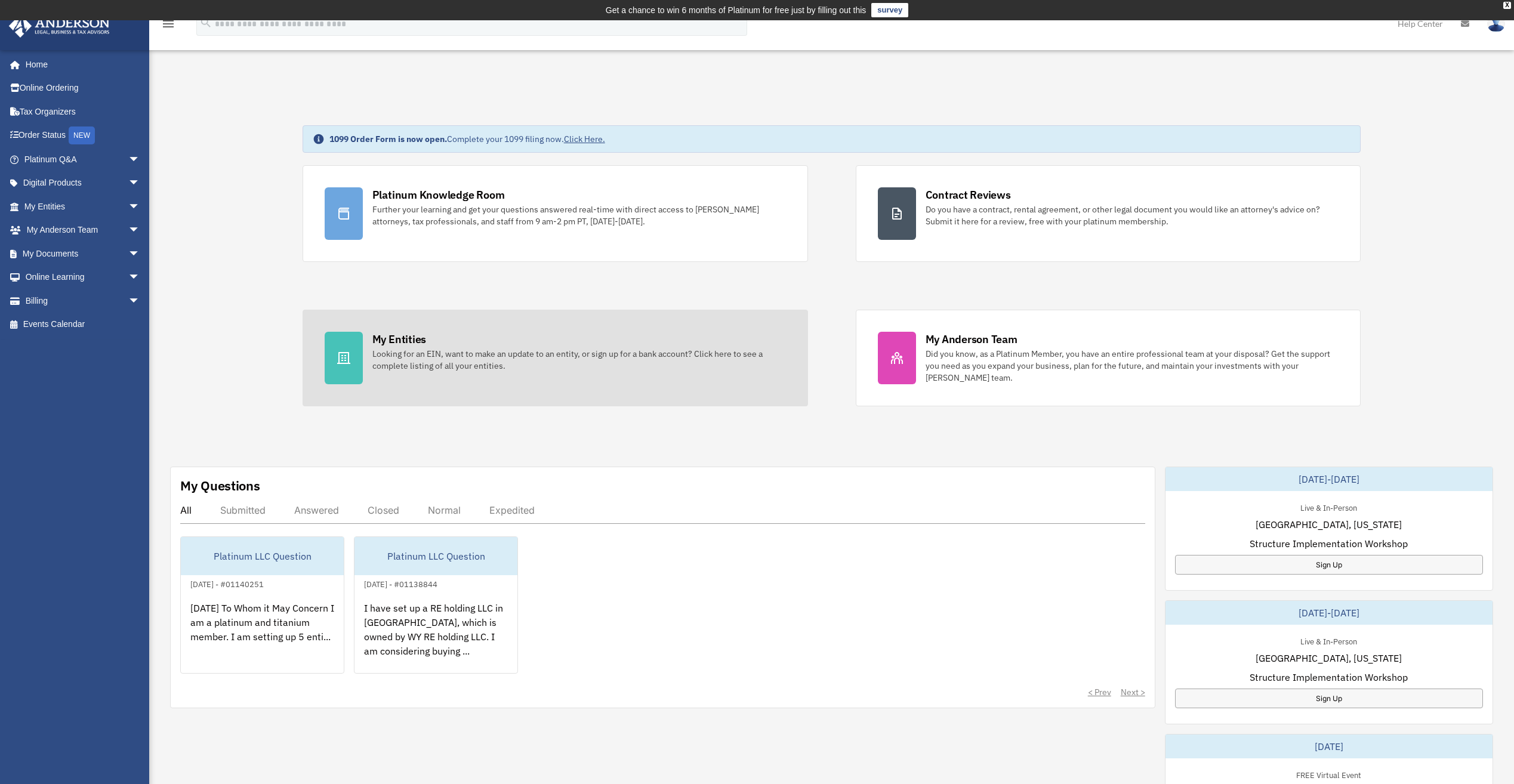
click at [339, 358] on icon at bounding box center [344, 358] width 13 height 12
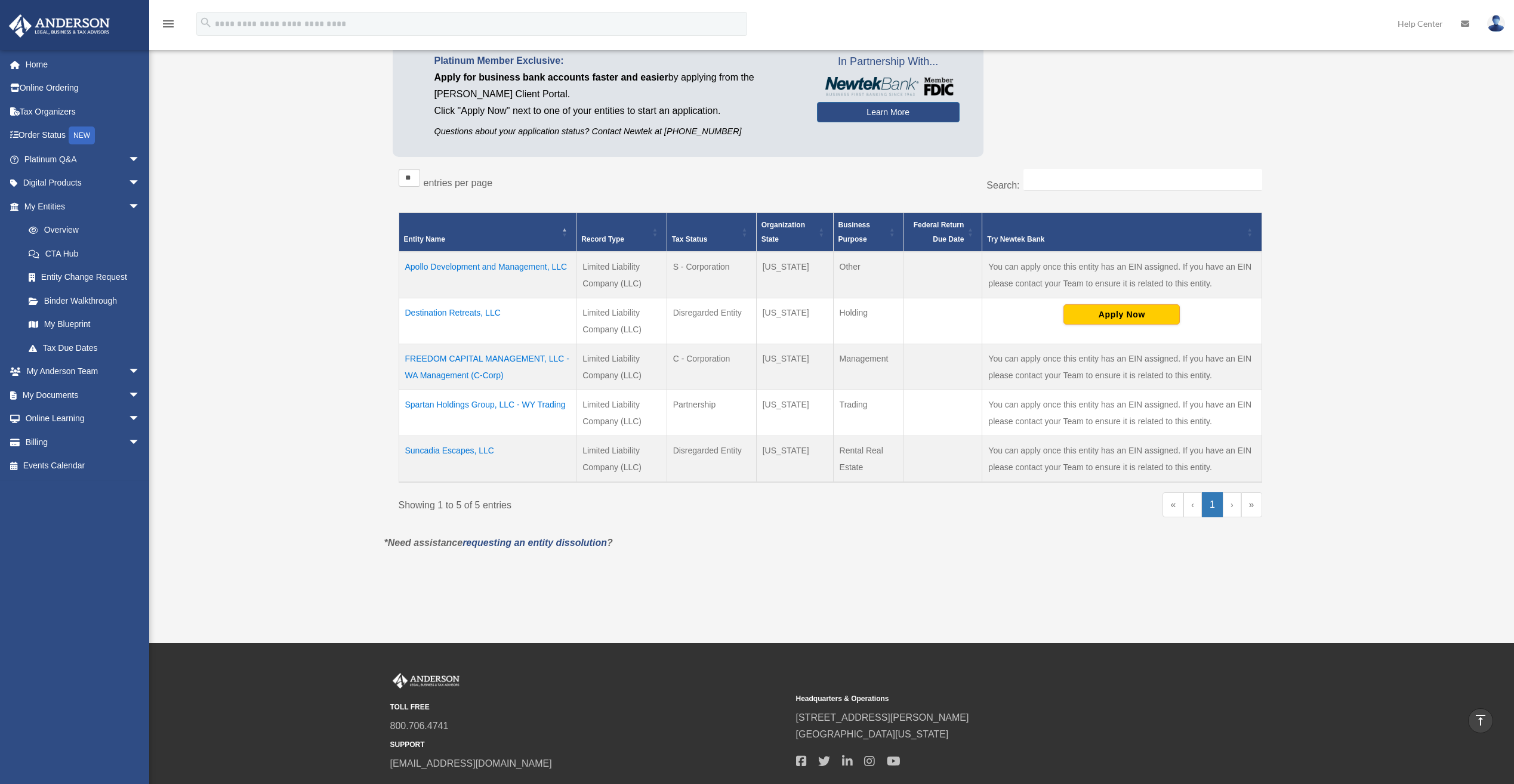
scroll to position [127, 0]
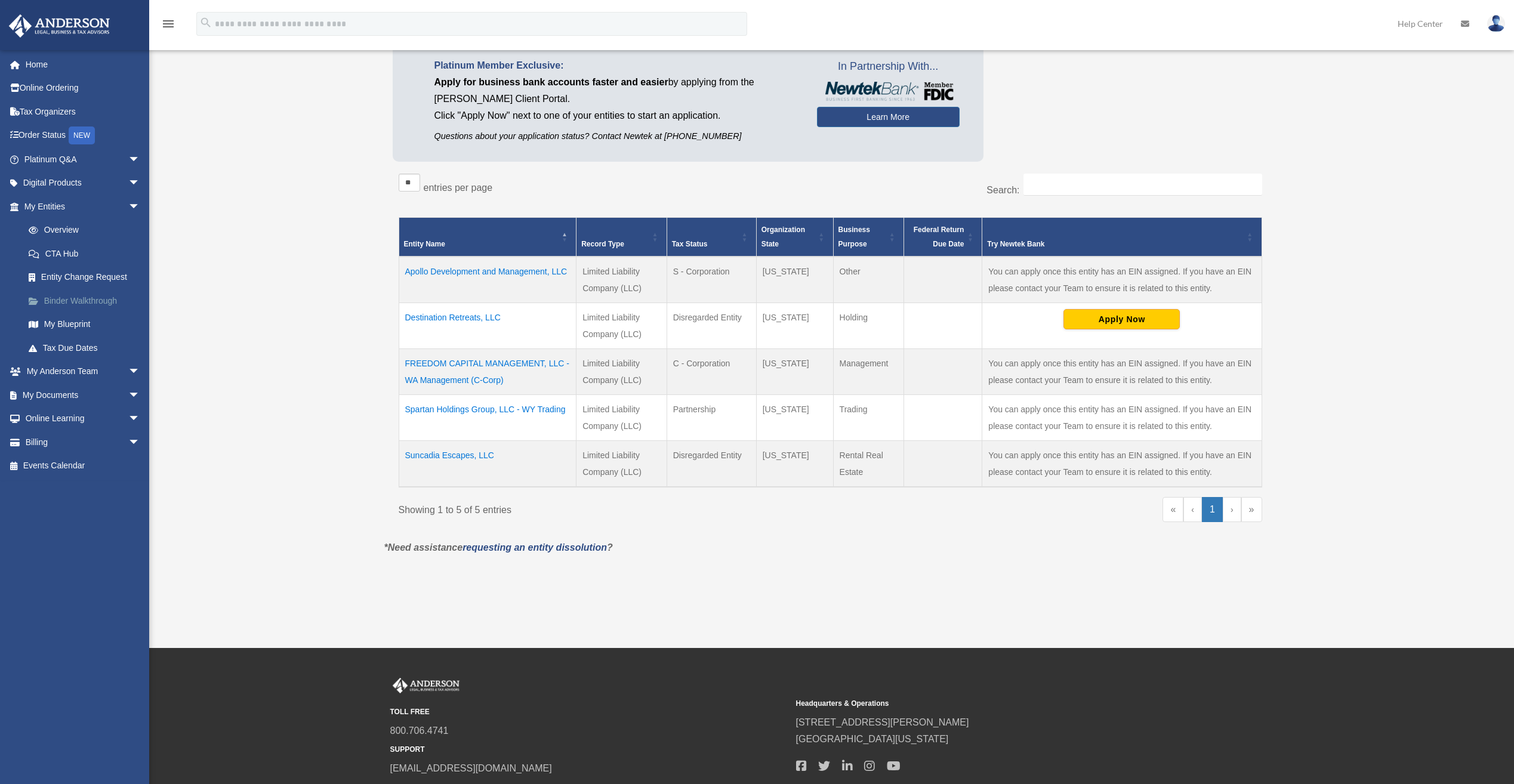
click at [77, 300] on link "Binder Walkthrough" at bounding box center [87, 301] width 141 height 24
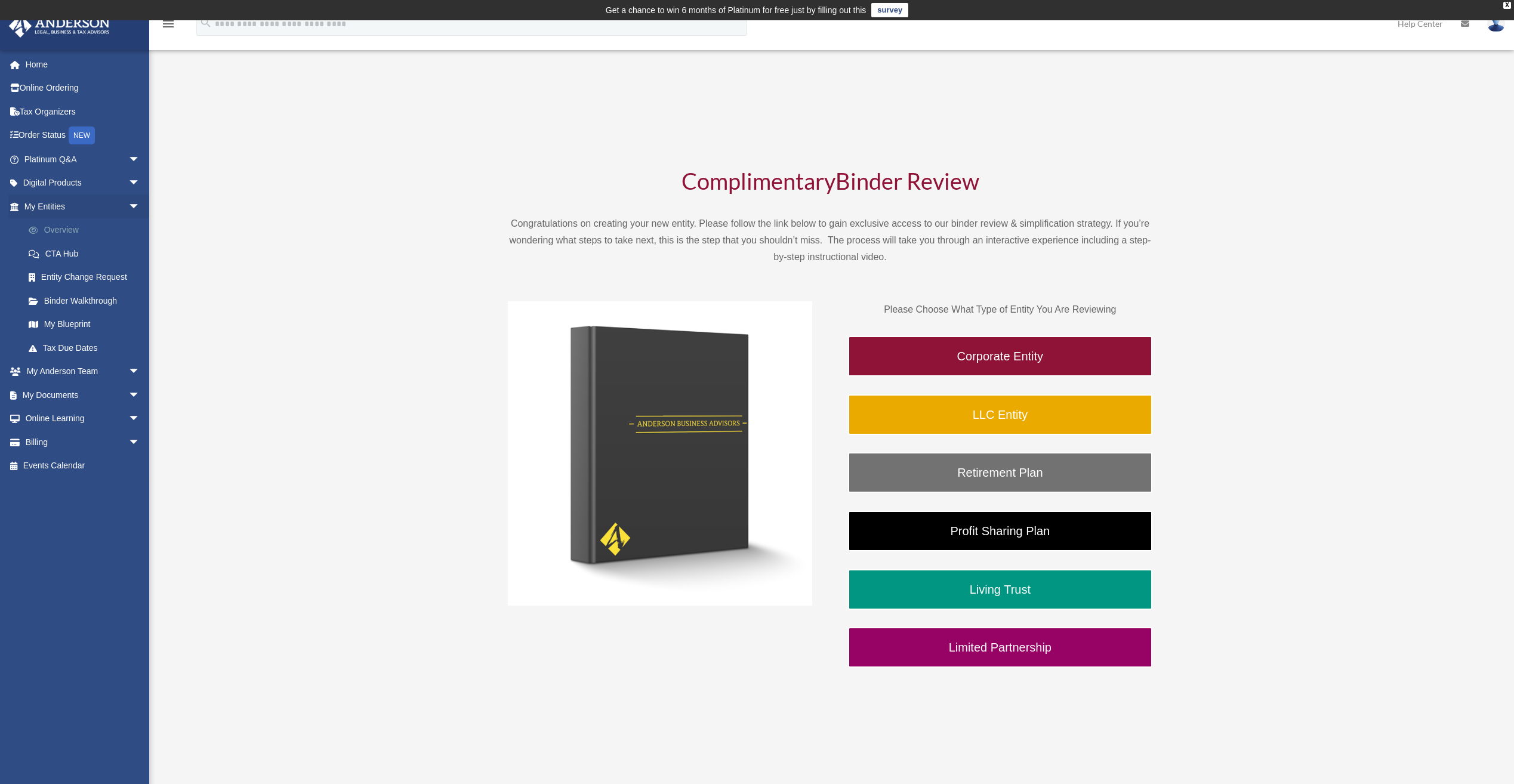
click at [50, 232] on link "Overview" at bounding box center [87, 230] width 141 height 24
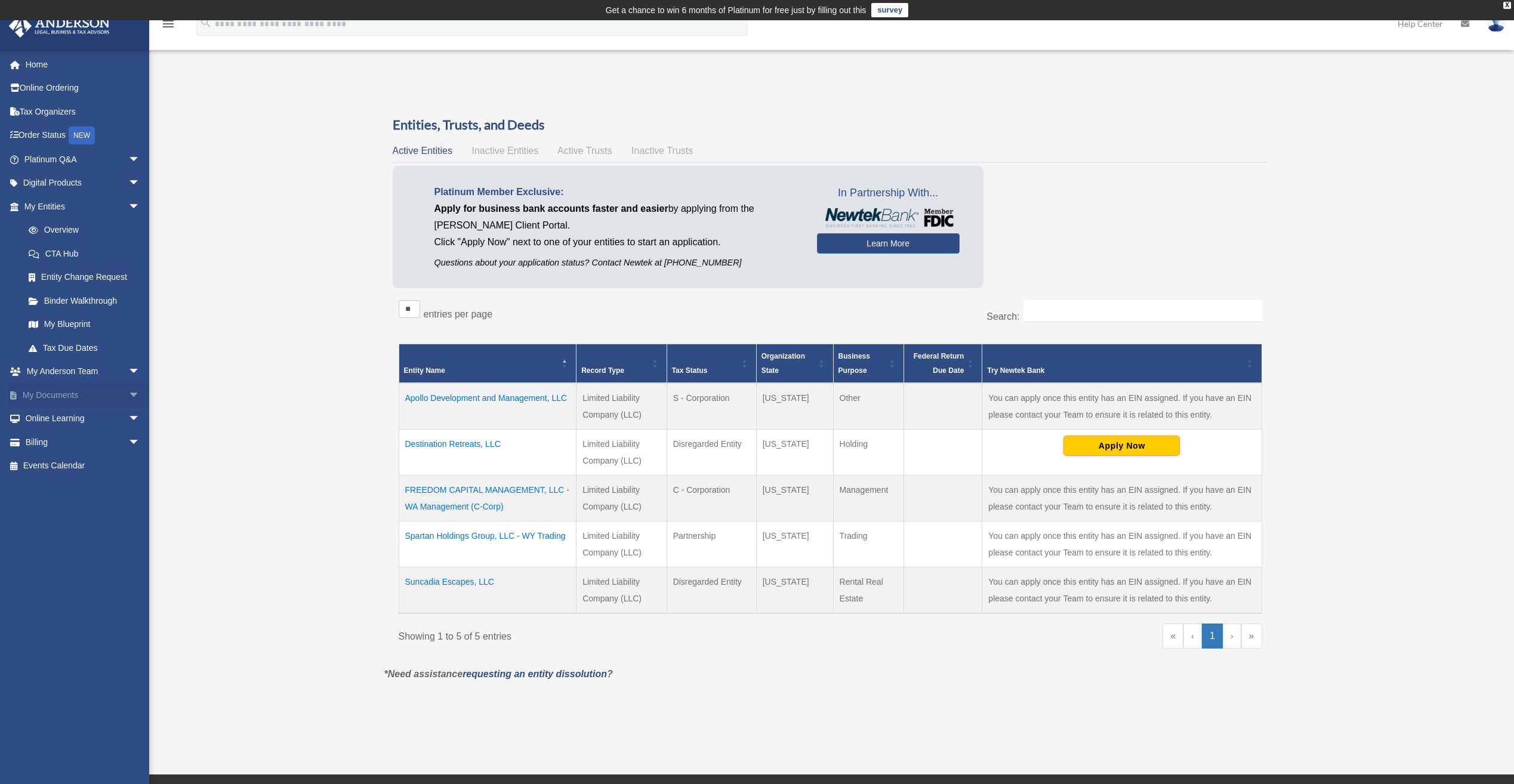
click at [128, 394] on span "arrow_drop_down" at bounding box center [140, 395] width 24 height 25
click at [128, 374] on span "arrow_drop_down" at bounding box center [140, 372] width 24 height 25
click at [128, 371] on span "arrow_drop_up" at bounding box center [140, 372] width 24 height 25
click at [80, 468] on link "Forms Library" at bounding box center [87, 466] width 141 height 24
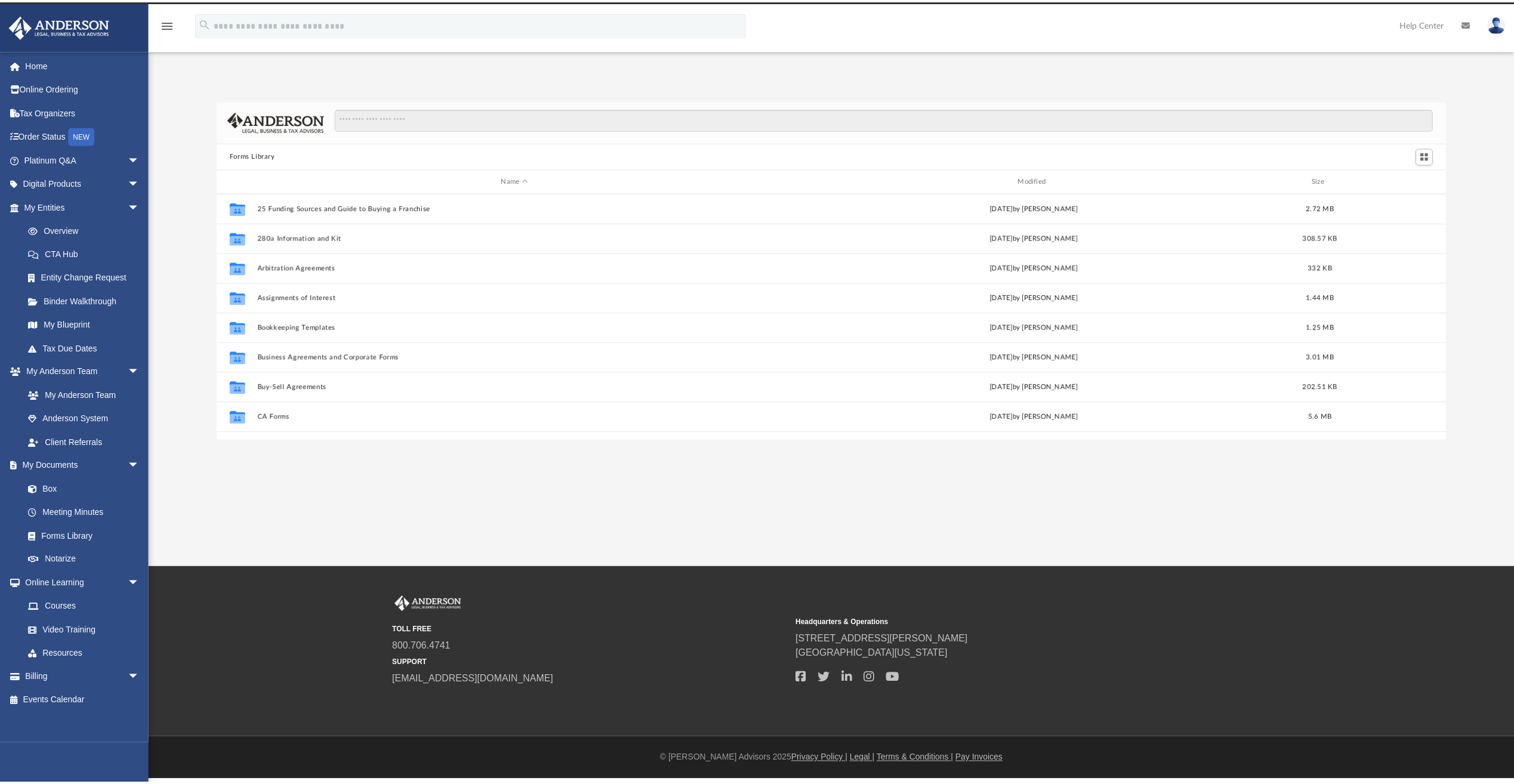
scroll to position [263, 1220]
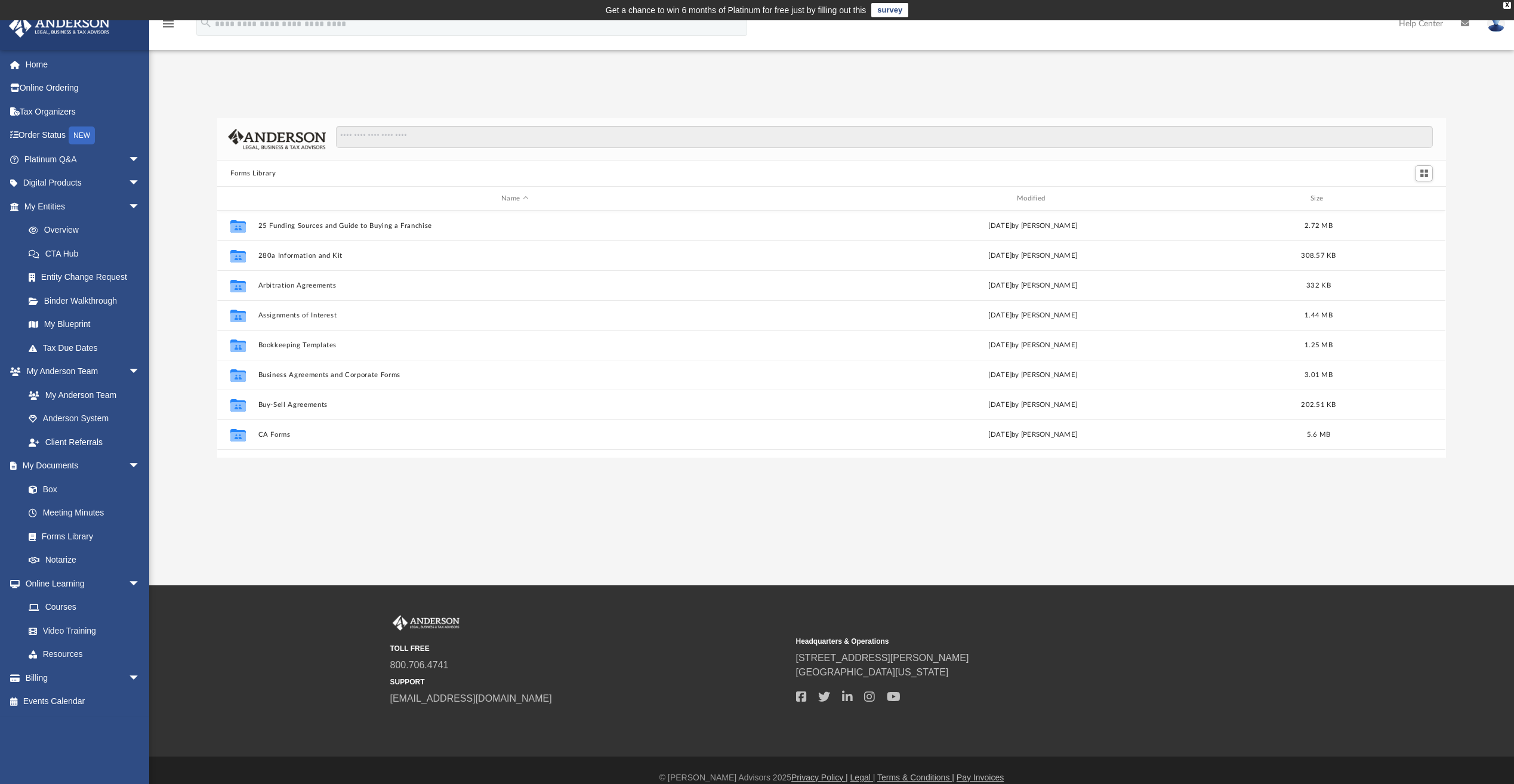
click at [1500, 29] on img at bounding box center [1496, 23] width 18 height 17
click at [1292, 107] on link "Logout" at bounding box center [1317, 103] width 119 height 25
